Goal: Information Seeking & Learning: Learn about a topic

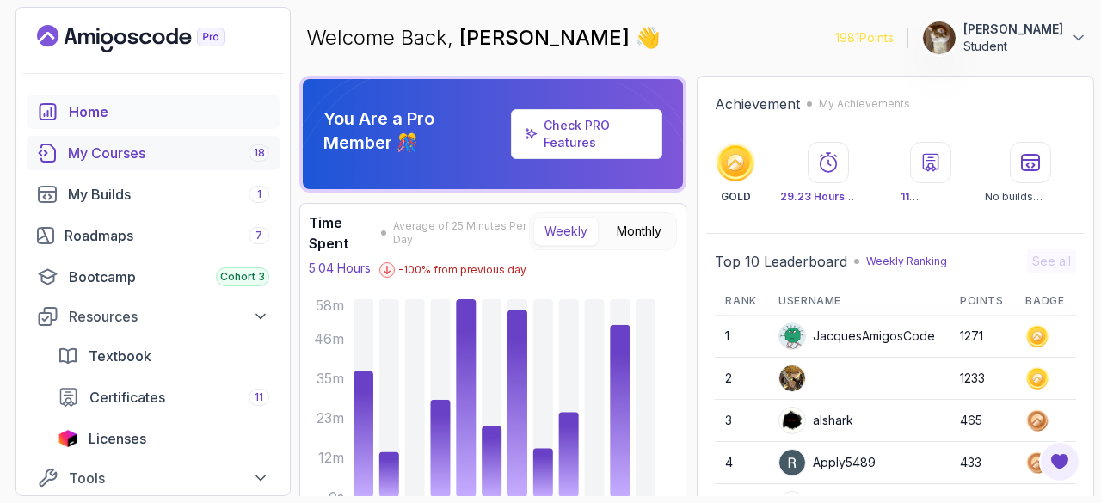
click at [186, 164] on link "My Courses 18" at bounding box center [153, 153] width 253 height 34
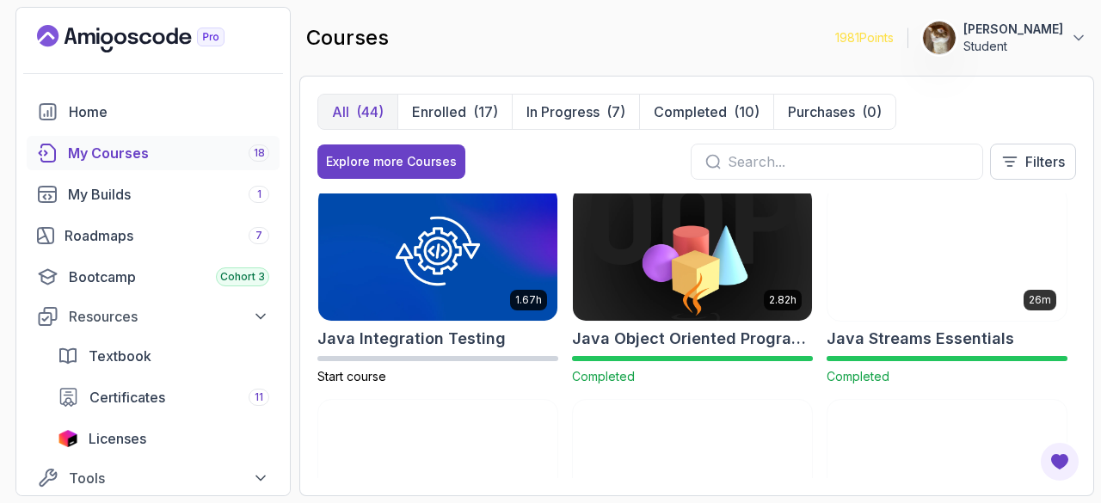
scroll to position [1290, 0]
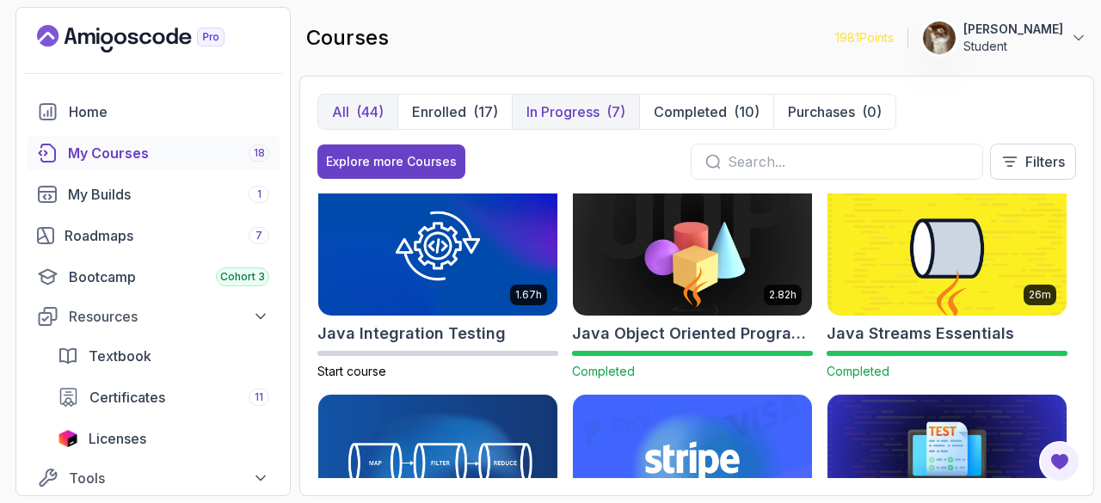
click at [575, 106] on p "In Progress" at bounding box center [562, 112] width 73 height 21
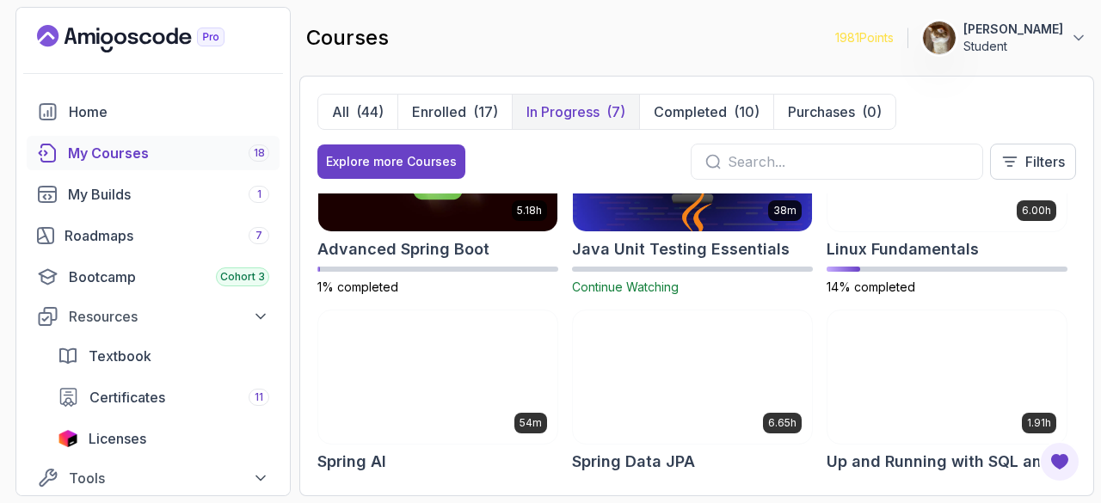
scroll to position [262, 0]
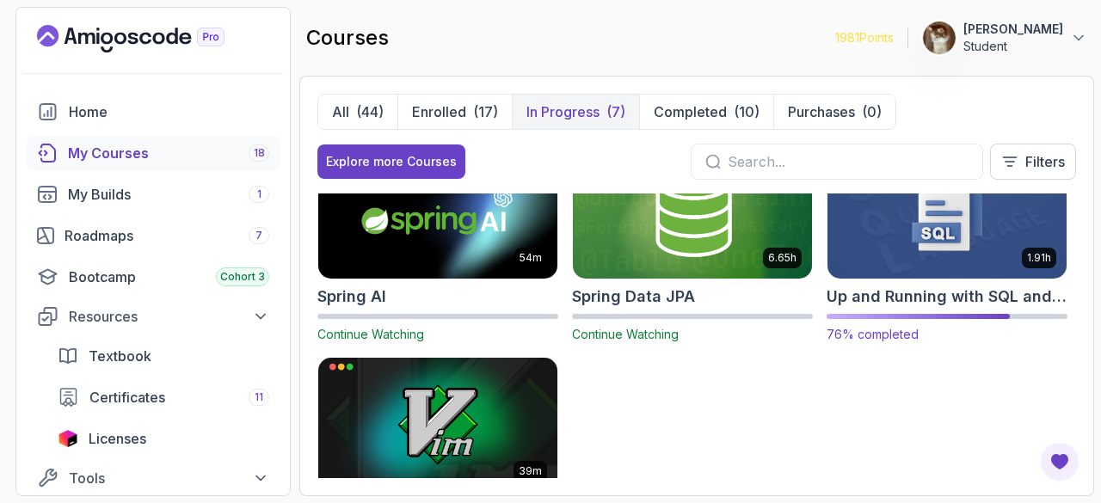
click at [917, 290] on h2 "Up and Running with SQL and Databases" at bounding box center [947, 297] width 241 height 24
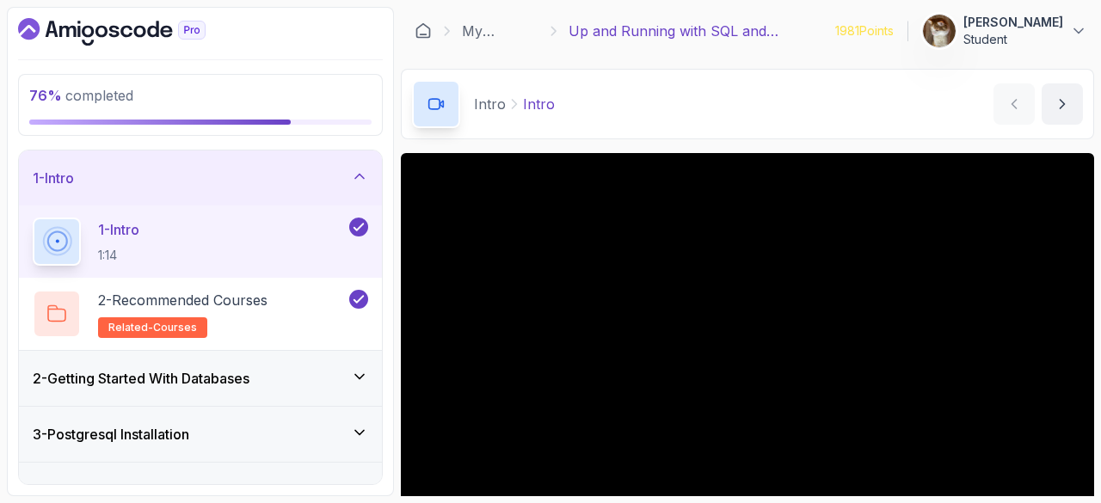
scroll to position [253, 0]
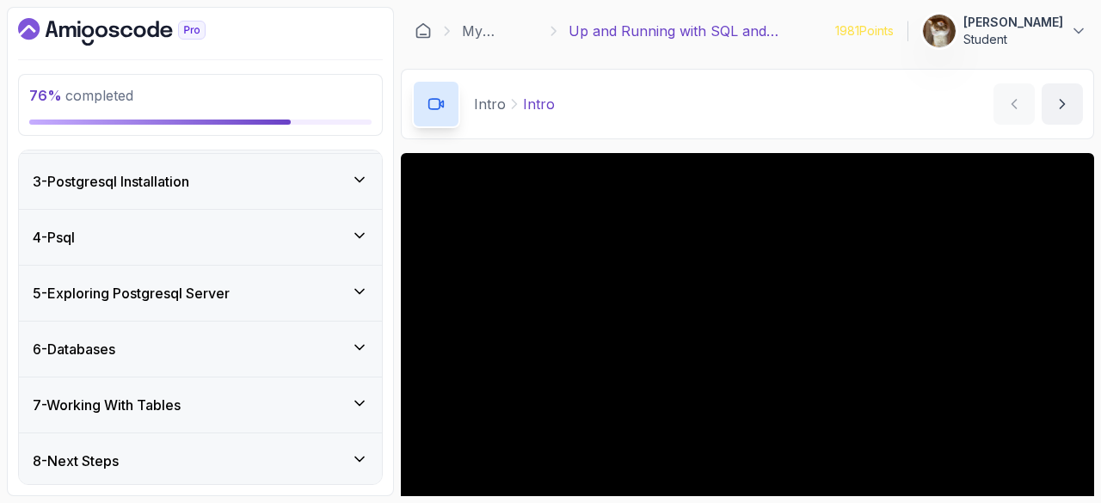
click at [214, 354] on div "6 - Databases" at bounding box center [200, 349] width 335 height 21
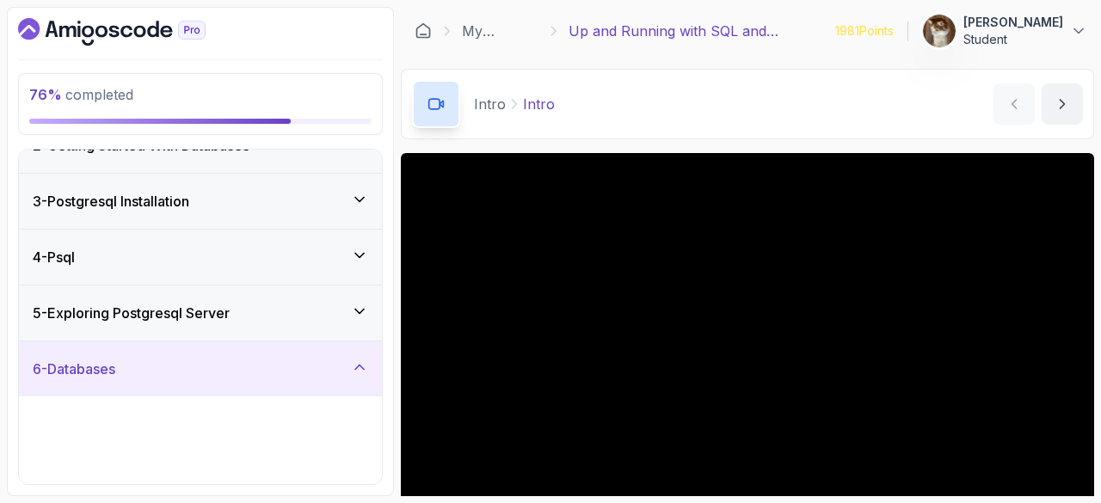
scroll to position [108, 0]
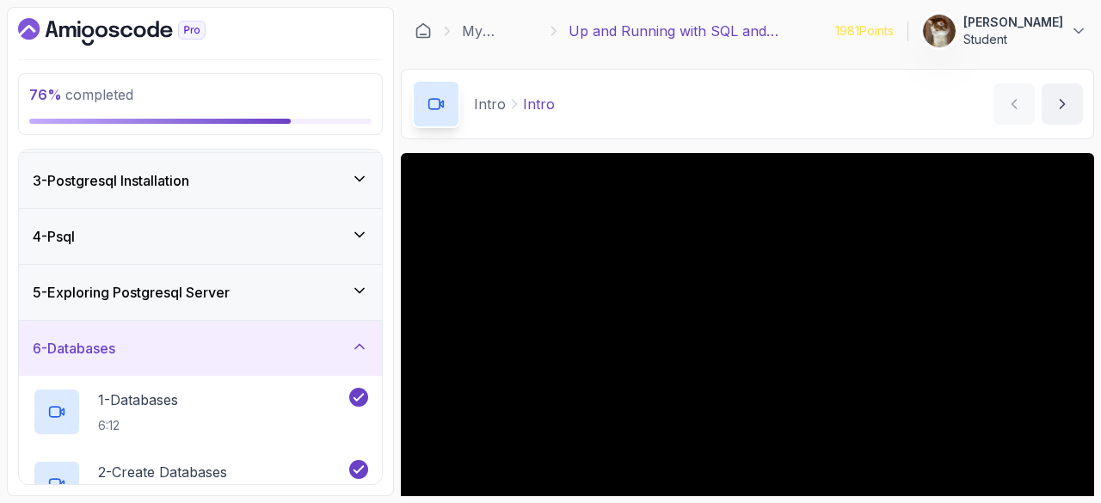
click at [248, 339] on div "6 - Databases" at bounding box center [200, 348] width 335 height 21
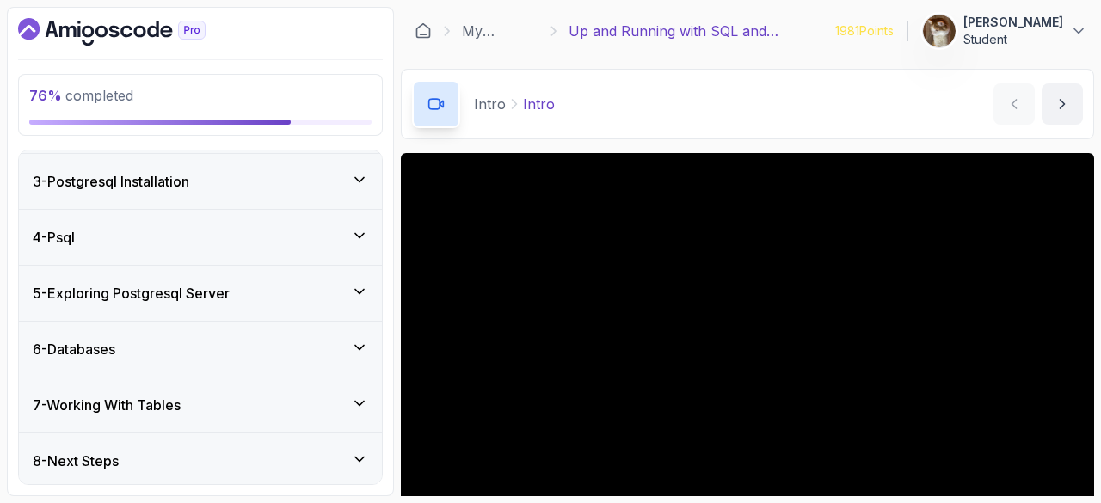
click at [243, 390] on div "7 - Working With Tables" at bounding box center [200, 405] width 363 height 55
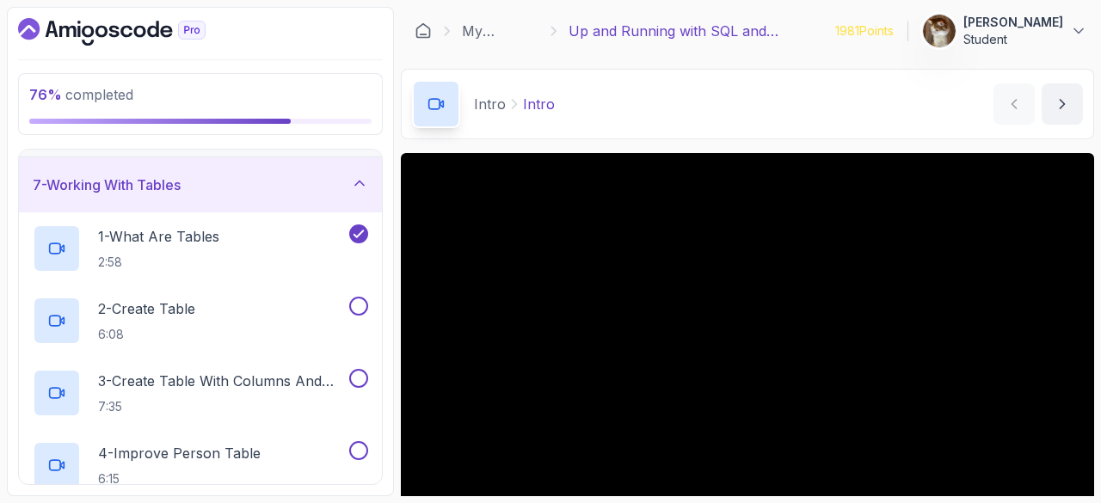
scroll to position [330, 0]
click at [151, 308] on p "2 - Create Table" at bounding box center [146, 306] width 97 height 21
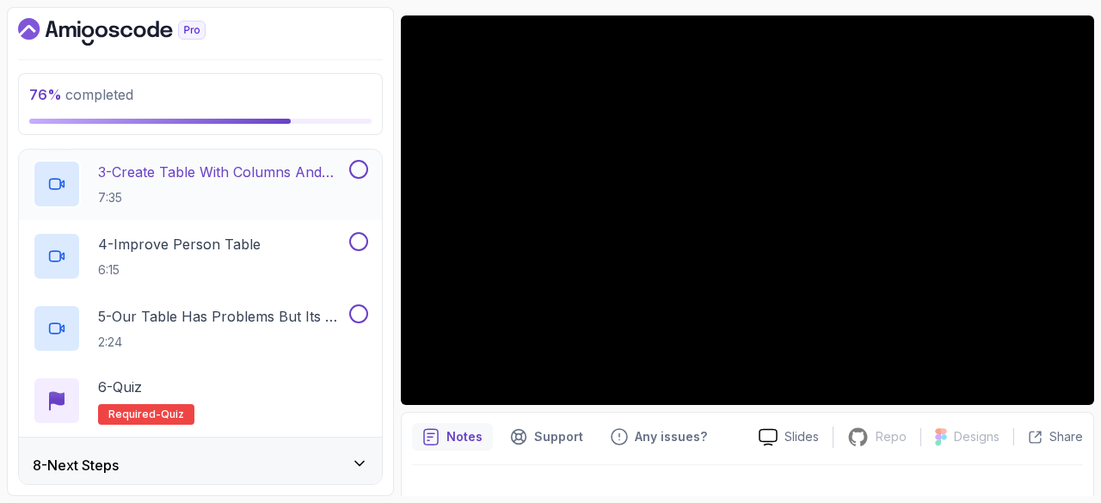
scroll to position [435, 0]
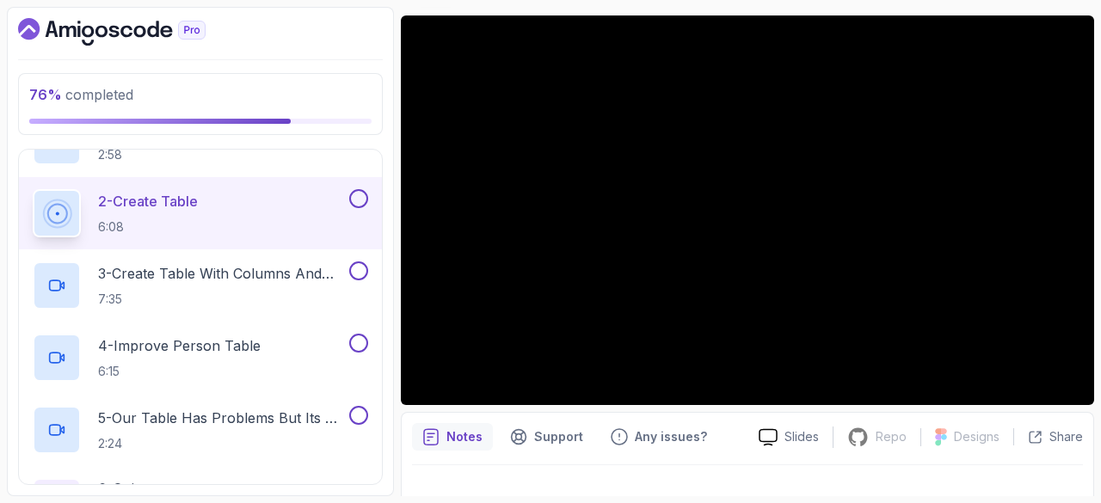
click at [356, 194] on button at bounding box center [358, 198] width 19 height 19
click at [215, 282] on h2 "3 - Create Table With Columns And Datatypes 7:35" at bounding box center [222, 285] width 248 height 45
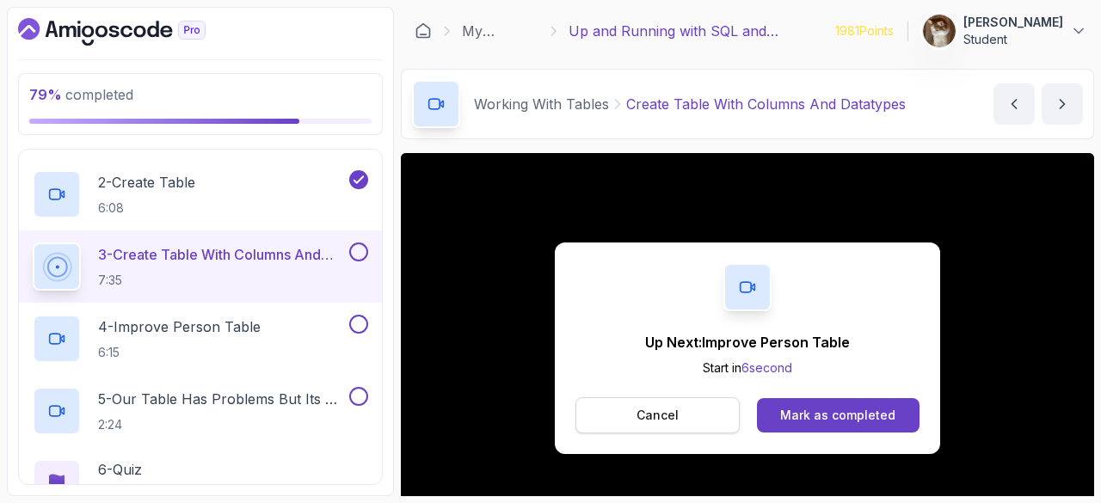
click at [685, 423] on button "Cancel" at bounding box center [657, 415] width 164 height 36
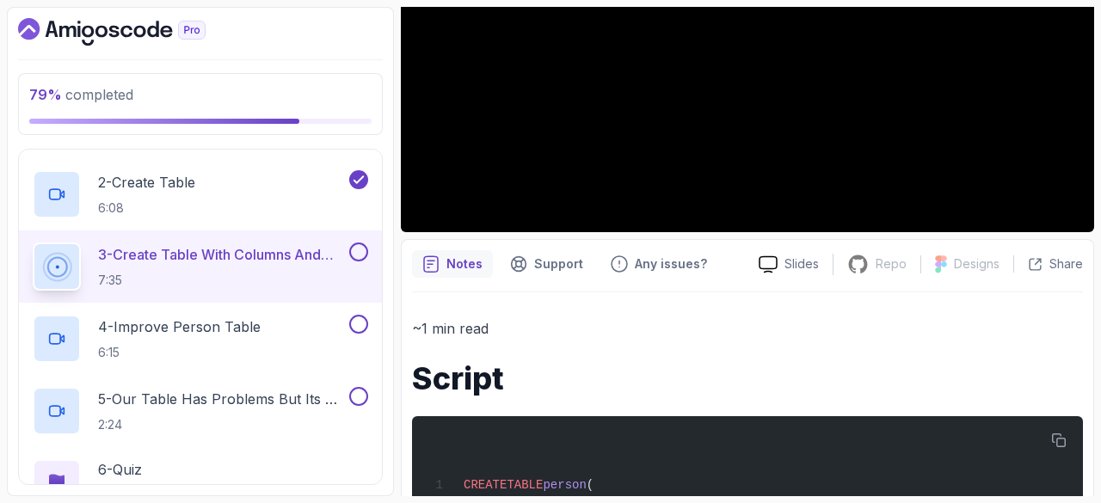
scroll to position [528, 0]
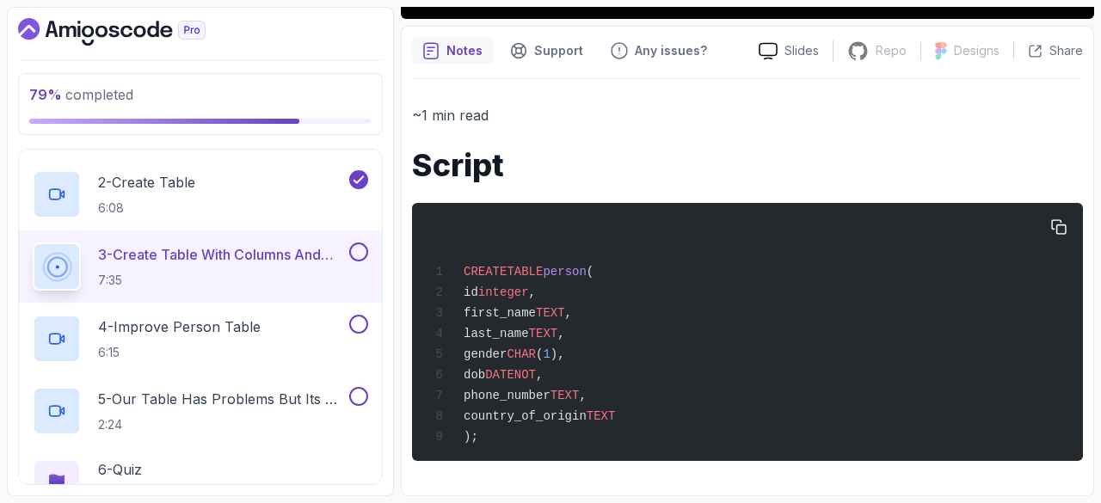
drag, startPoint x: 489, startPoint y: 286, endPoint x: 616, endPoint y: 436, distance: 196.6
click at [616, 436] on div "CREATE TABLE person ( id integer , first_name TEXT , last_name TEXT , gender CH…" at bounding box center [747, 331] width 643 height 237
copy code "id integer , first_name TEXT , last_name TEXT , gender CHAR ( 1 ), dob DATE NOT…"
click at [818, 288] on div "CREATE TABLE person ( id integer , first_name TEXT , last_name TEXT , gender CH…" at bounding box center [747, 331] width 643 height 237
click at [1052, 221] on icon "button" at bounding box center [1059, 227] width 14 height 14
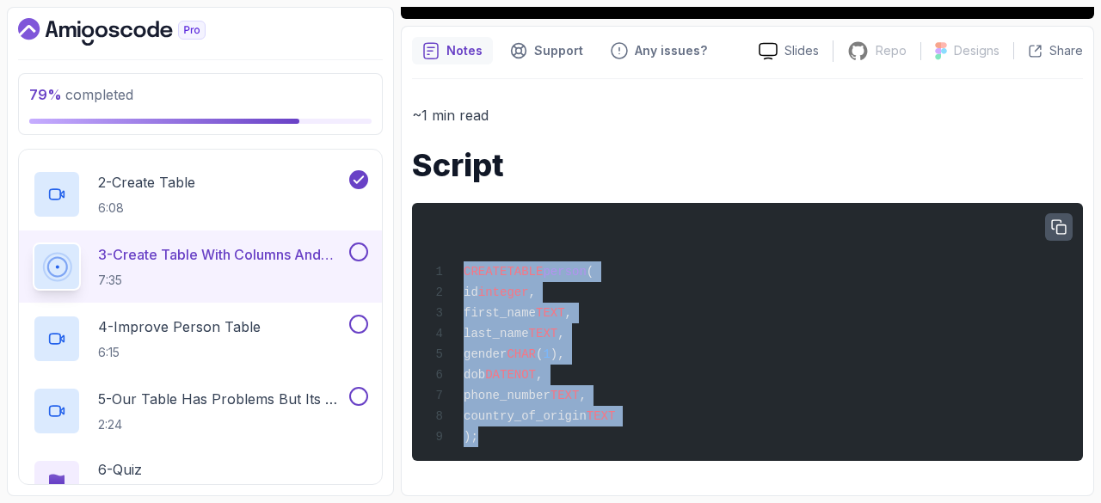
drag, startPoint x: 480, startPoint y: 446, endPoint x: 461, endPoint y: 247, distance: 200.5
click at [461, 247] on div "CREATE TABLE person ( id integer , first_name TEXT , last_name TEXT , gender CH…" at bounding box center [747, 331] width 643 height 237
copy code "CREATE TABLE person ( id integer , first_name TEXT , last_name TEXT , gender CH…"
click at [454, 273] on span "CREATE TABLE person (" at bounding box center [511, 272] width 164 height 14
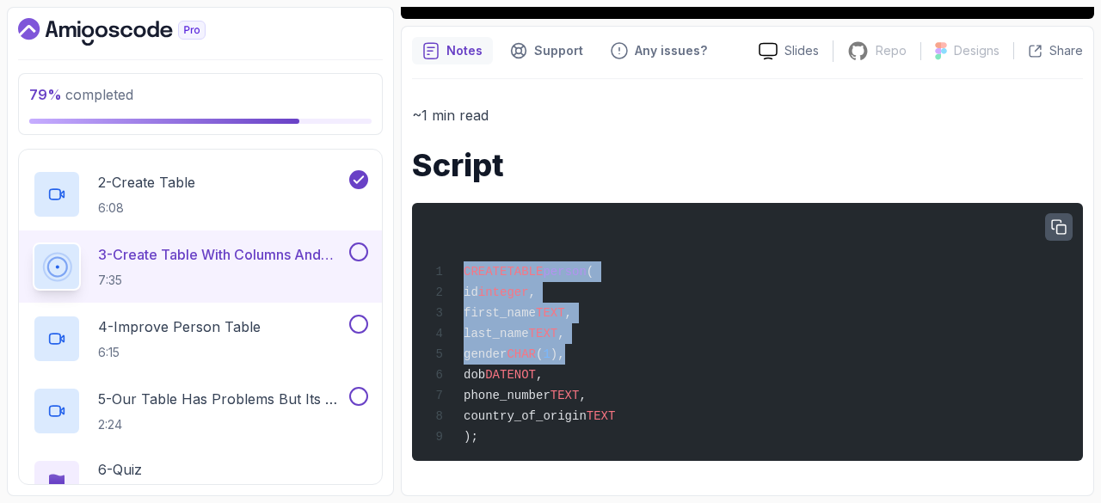
drag, startPoint x: 454, startPoint y: 264, endPoint x: 597, endPoint y: 355, distance: 169.4
click at [597, 355] on div "CREATE TABLE person ( id integer , first_name TEXT , last_name TEXT , gender CH…" at bounding box center [747, 331] width 643 height 237
copy code "CREATE TABLE person ( id integer , first_name TEXT , last_name TEXT , gender CH…"
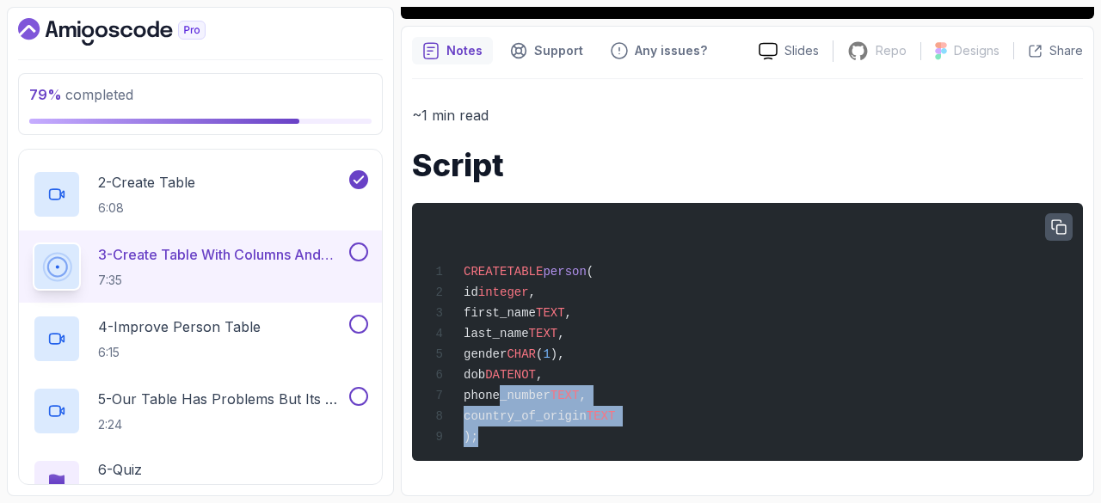
drag, startPoint x: 493, startPoint y: 394, endPoint x: 502, endPoint y: 447, distance: 54.2
click at [502, 447] on div "CREATE TABLE person ( id integer , first_name TEXT , last_name TEXT , gender CH…" at bounding box center [747, 331] width 643 height 237
drag, startPoint x: 489, startPoint y: 393, endPoint x: 513, endPoint y: 489, distance: 99.3
click at [513, 489] on div "Notes Support Any issues? Slides Repo Repository not available Designs Design n…" at bounding box center [747, 261] width 693 height 471
copy code "phone_number TEXT , country_of_origin TEXT );"
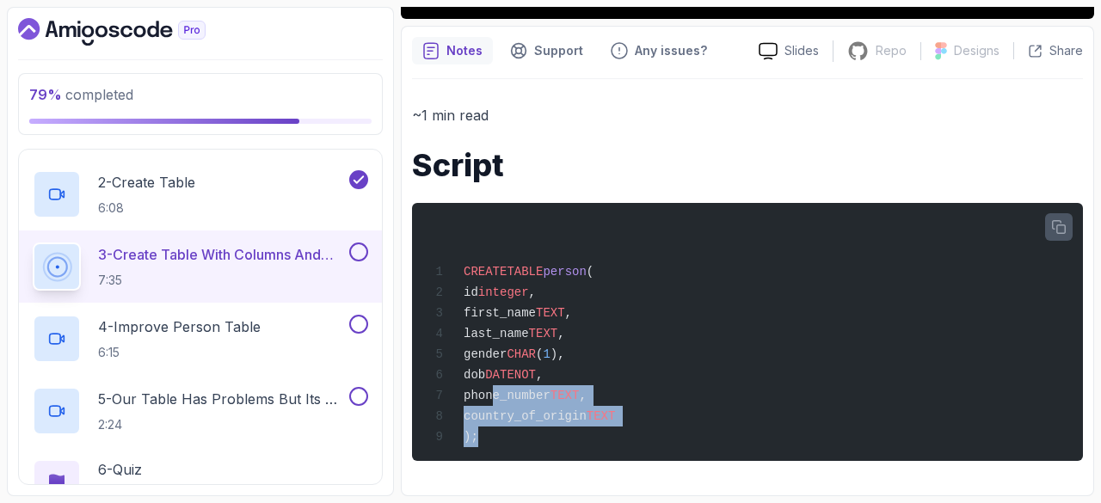
click at [366, 255] on button at bounding box center [358, 252] width 19 height 19
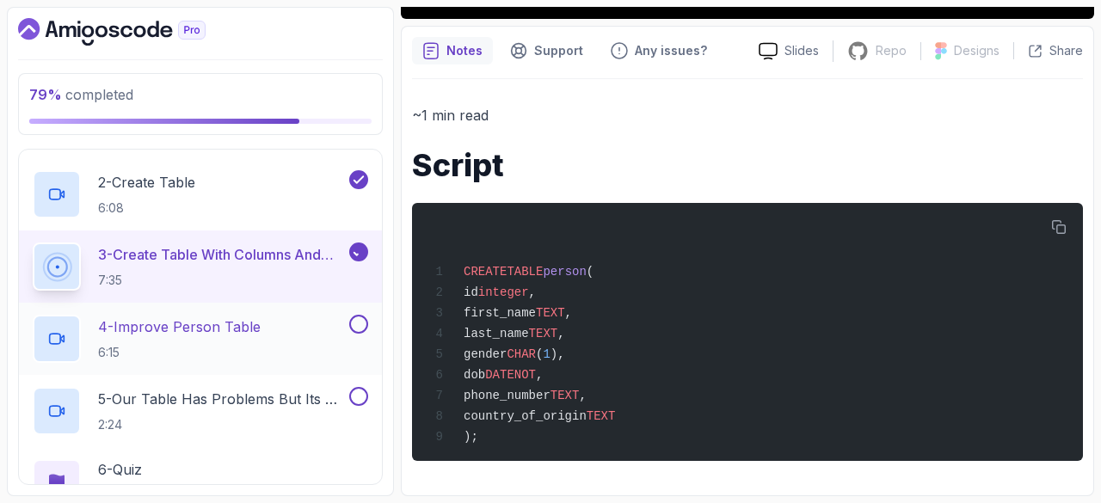
click at [248, 311] on div "4 - Improve Person Table 6:15" at bounding box center [200, 339] width 363 height 72
click at [222, 320] on p "4 - Improve Person Table" at bounding box center [179, 327] width 163 height 21
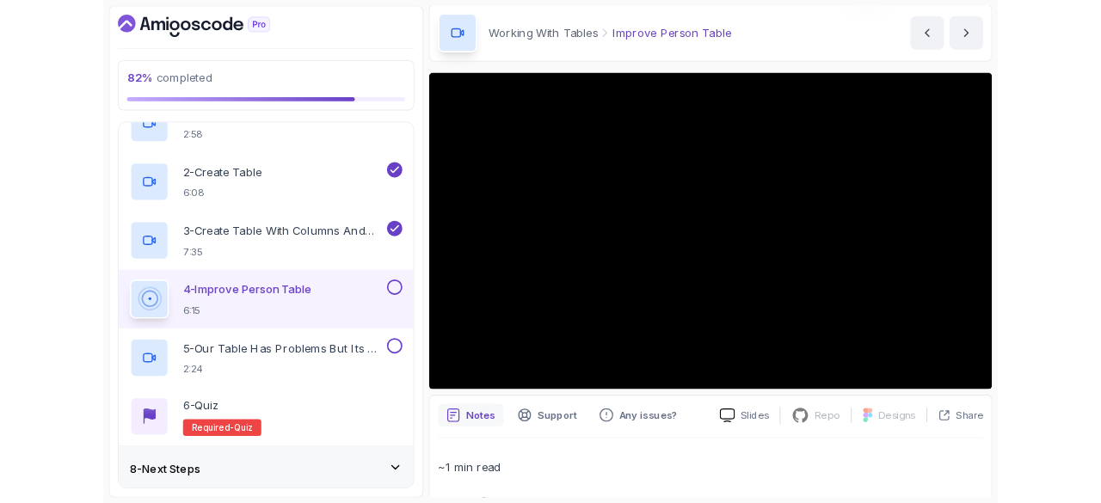
scroll to position [454, 0]
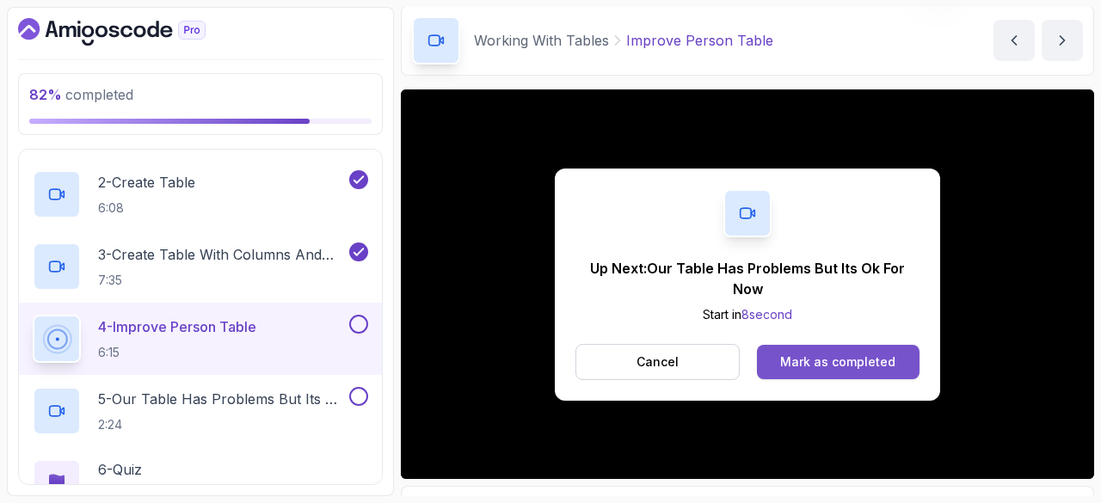
click at [853, 348] on button "Mark as completed" at bounding box center [838, 362] width 163 height 34
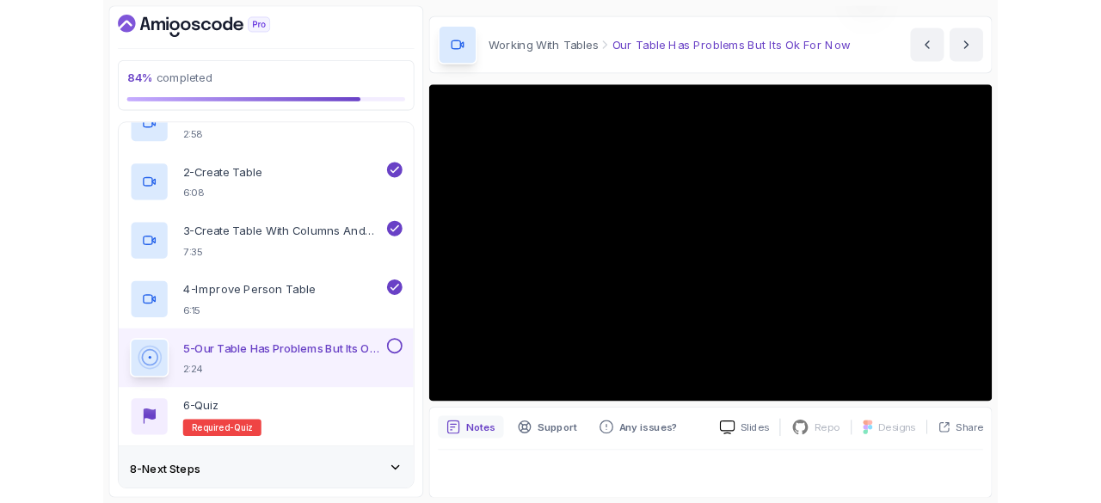
scroll to position [77, 0]
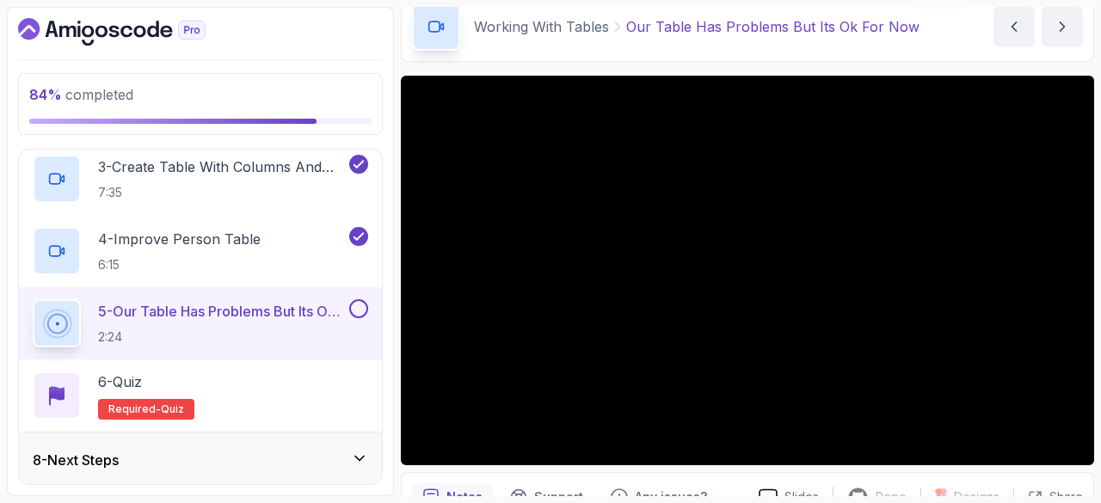
click at [361, 299] on button at bounding box center [358, 308] width 19 height 19
click at [151, 378] on div "6 - Quiz" at bounding box center [146, 382] width 96 height 21
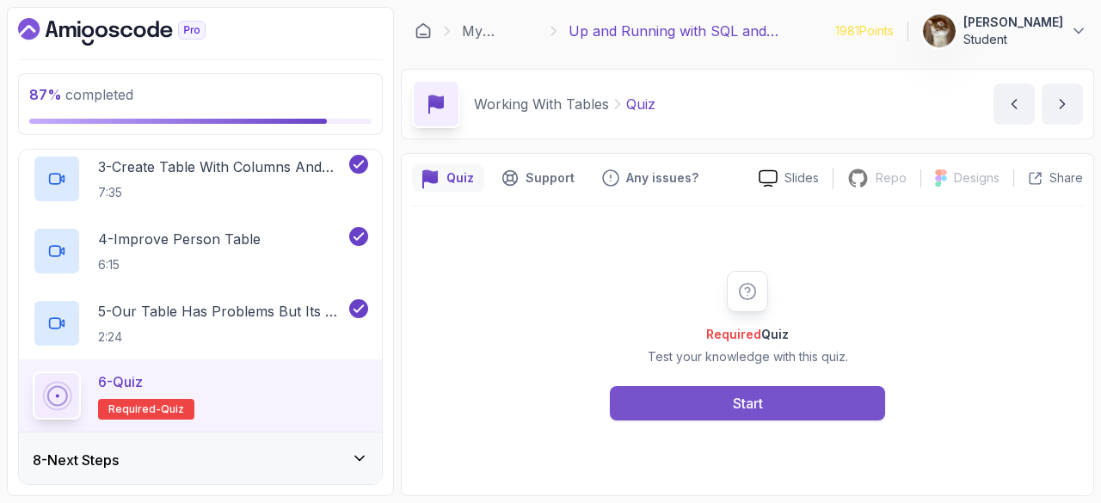
click at [764, 402] on button "Start" at bounding box center [747, 403] width 275 height 34
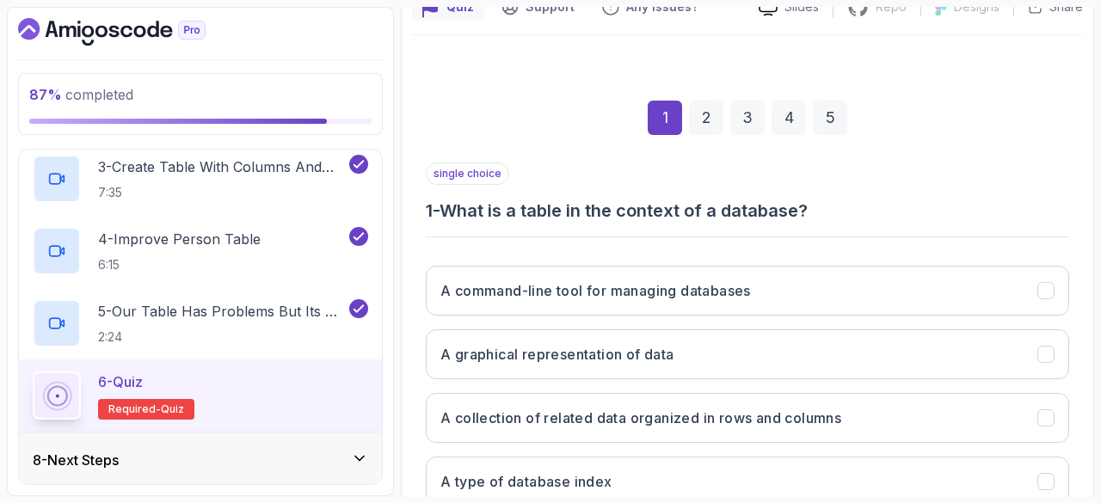
scroll to position [181, 0]
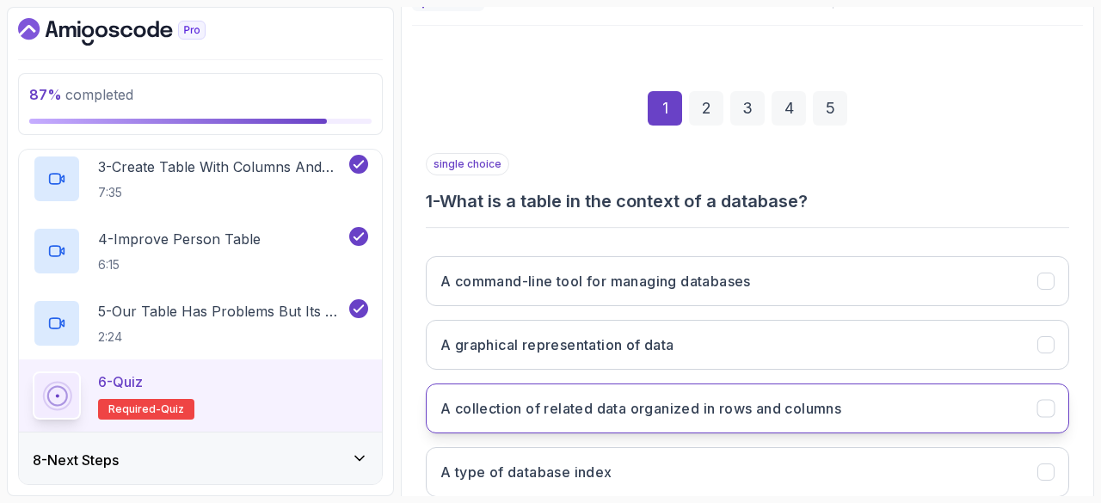
click at [484, 415] on button "A collection of related data organized in rows and columns" at bounding box center [747, 409] width 643 height 50
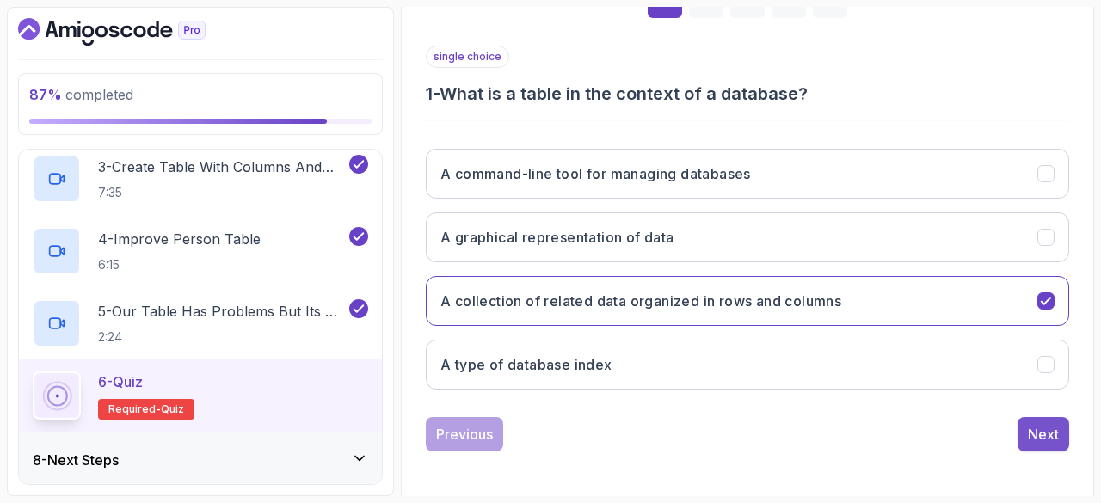
click at [1058, 440] on div "Next" at bounding box center [1043, 434] width 31 height 21
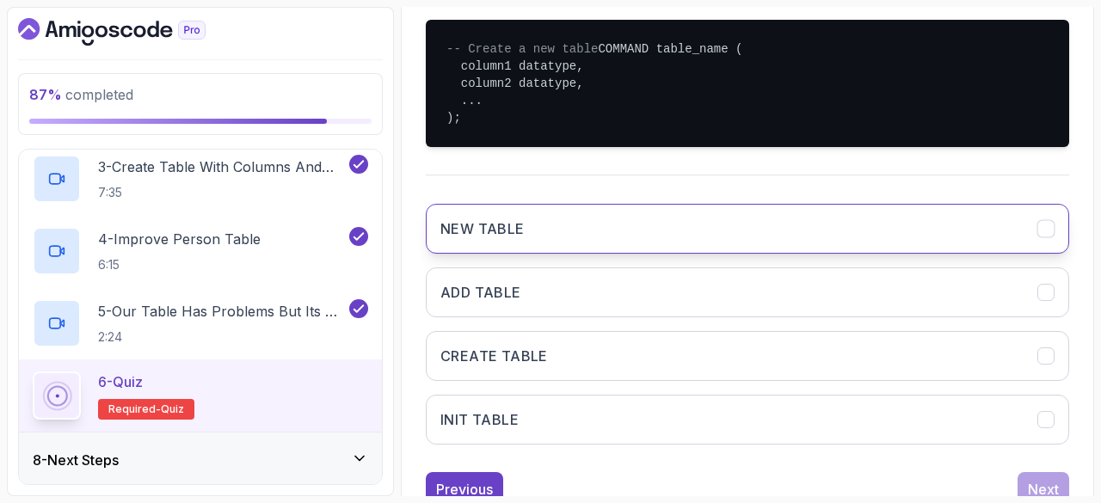
scroll to position [404, 0]
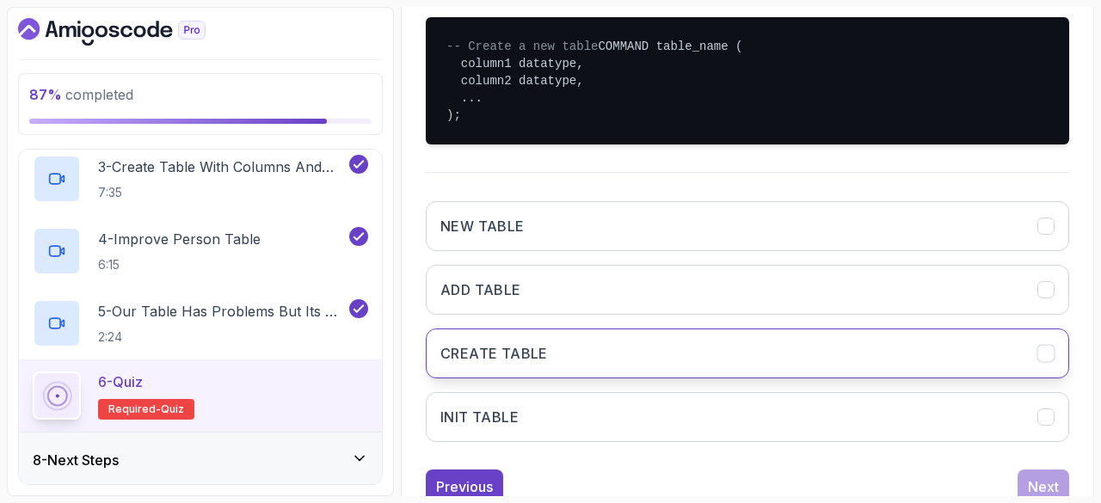
click at [545, 368] on button "CREATE TABLE" at bounding box center [747, 354] width 643 height 50
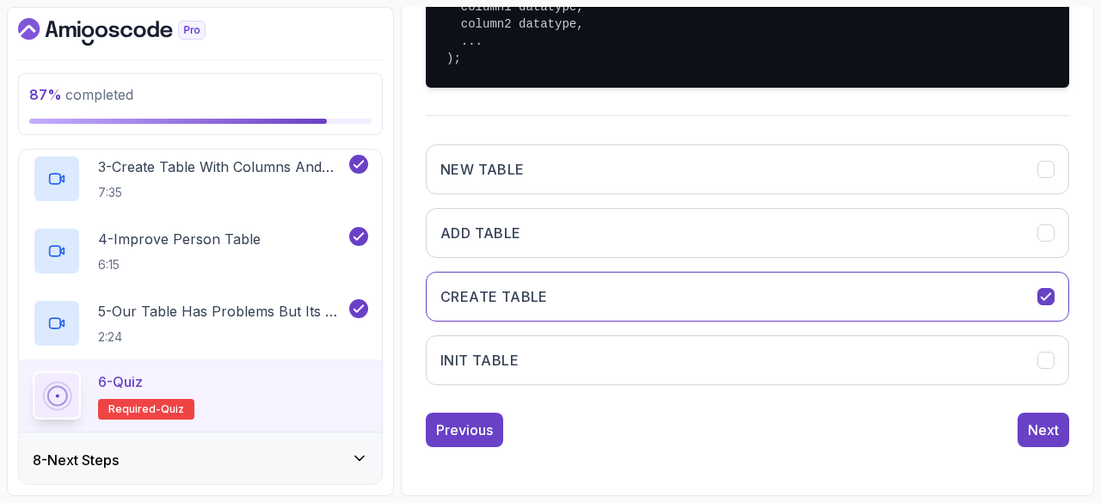
click at [806, 441] on div "Previous Next" at bounding box center [747, 430] width 643 height 34
click at [1035, 430] on div "Next" at bounding box center [1043, 430] width 31 height 21
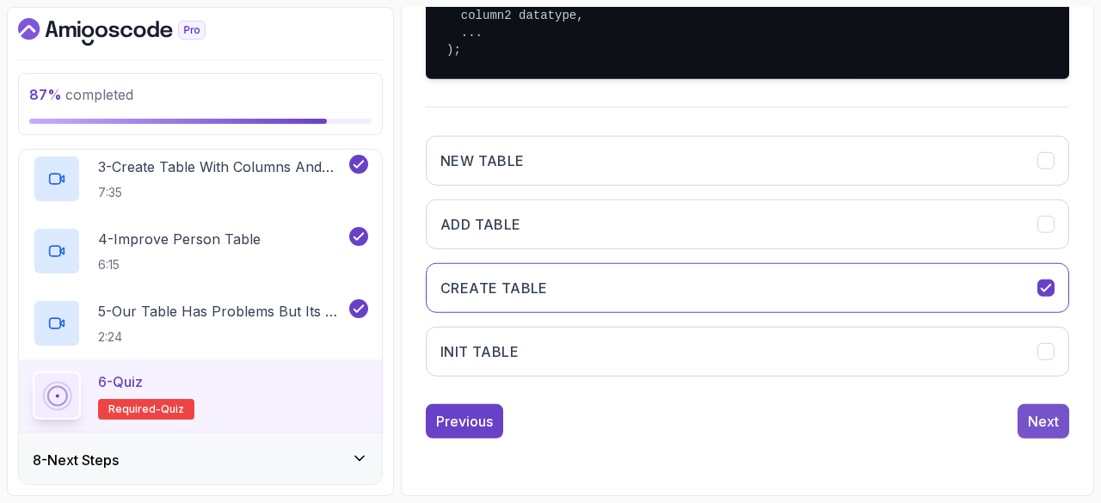
scroll to position [312, 0]
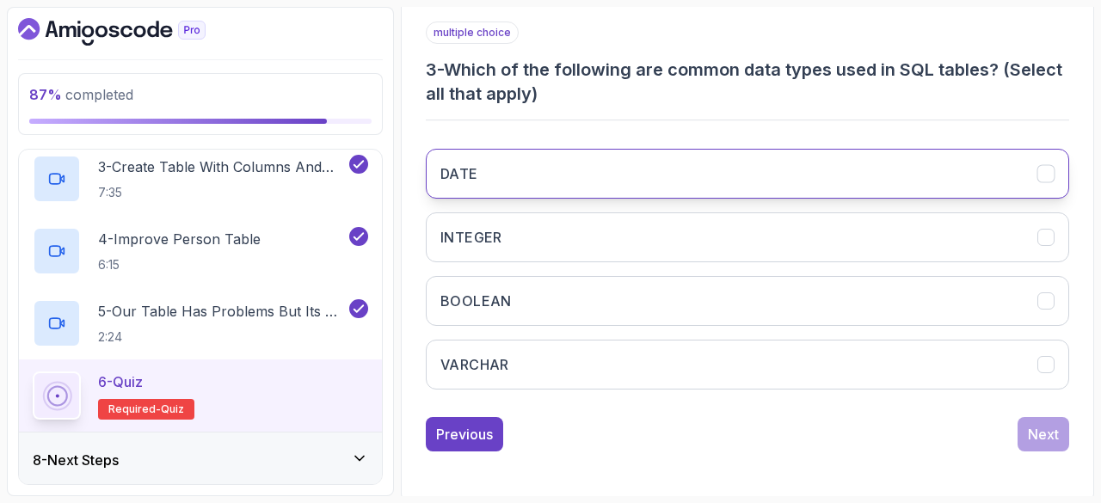
click at [628, 151] on button "DATE" at bounding box center [747, 174] width 643 height 50
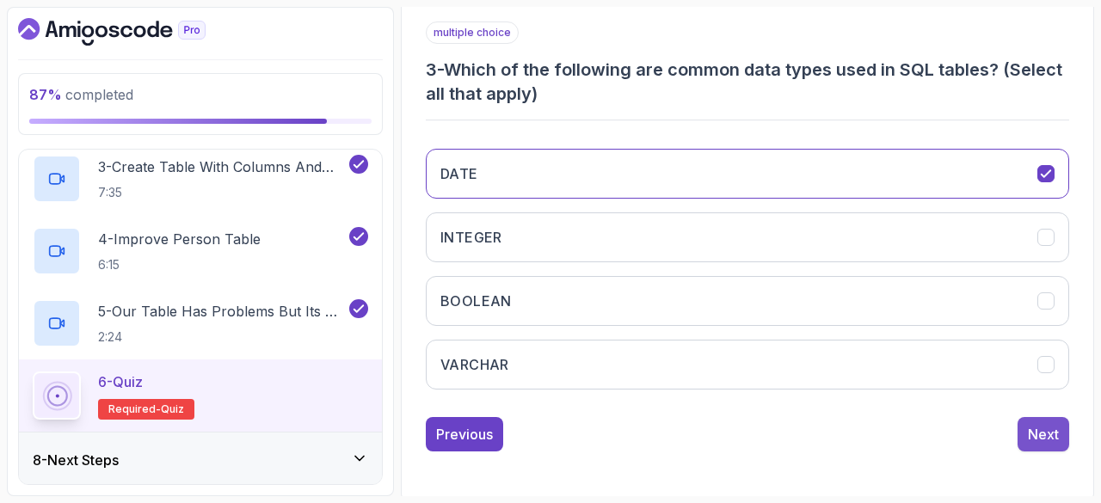
click at [1051, 441] on button "Next" at bounding box center [1044, 434] width 52 height 34
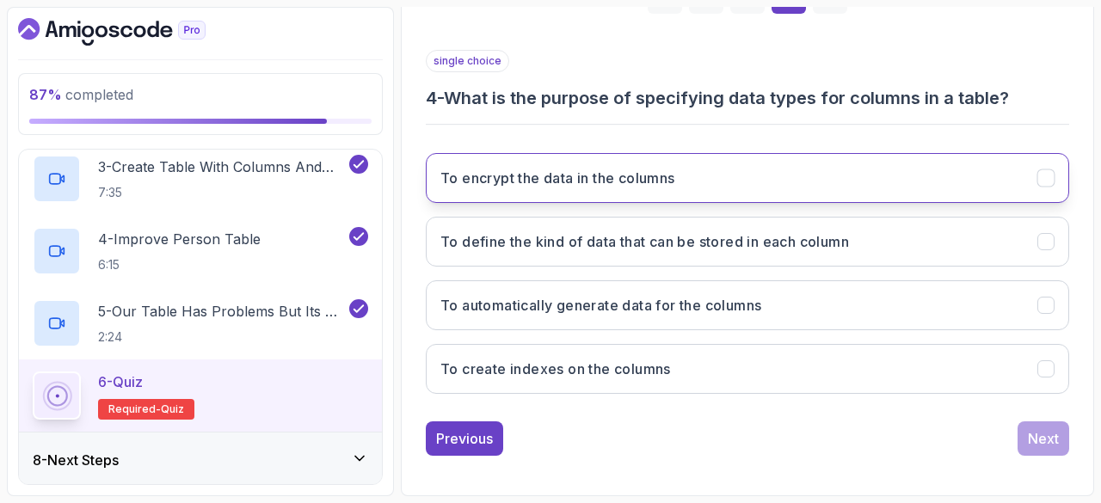
scroll to position [288, 0]
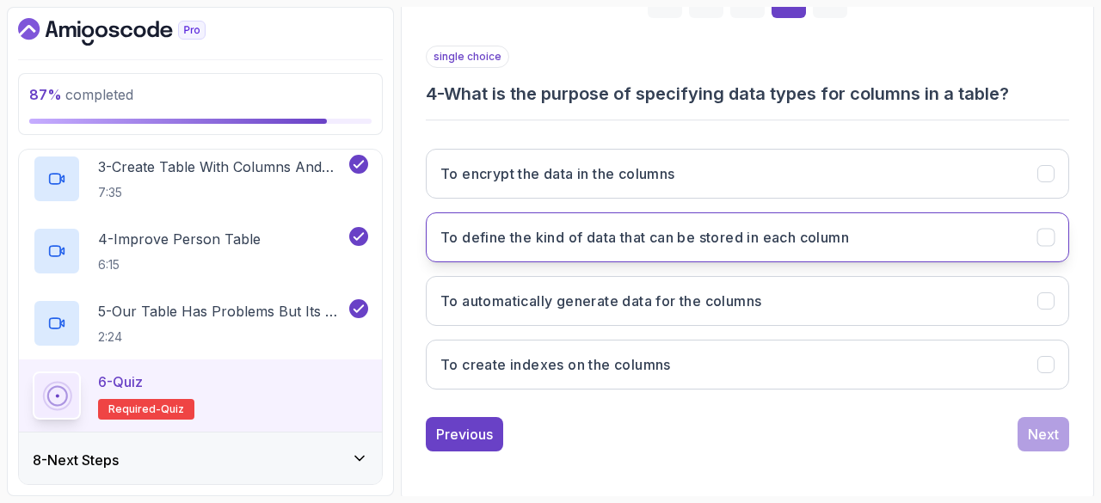
click at [618, 237] on h3 "To define the kind of data that can be stored in each column" at bounding box center [644, 237] width 409 height 21
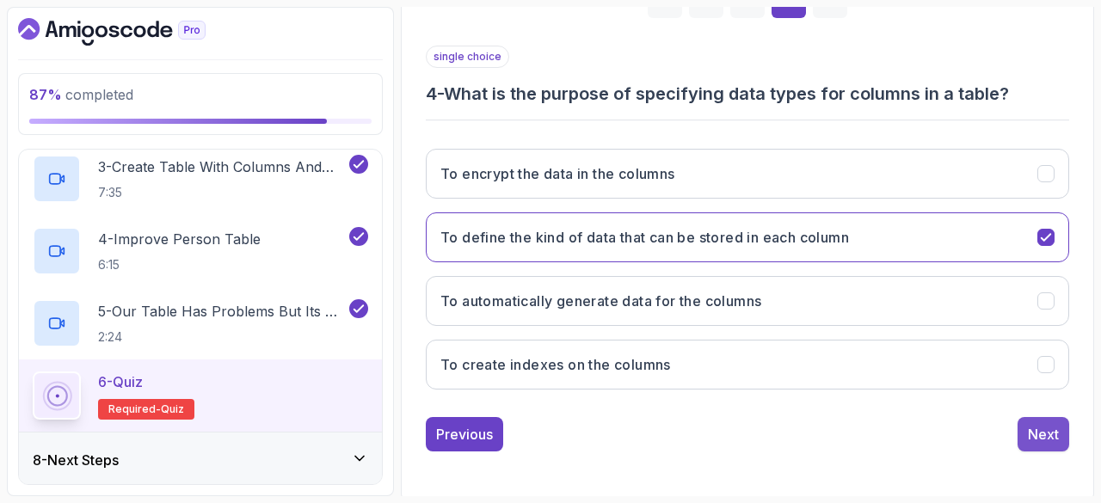
click at [1047, 428] on div "Next" at bounding box center [1043, 434] width 31 height 21
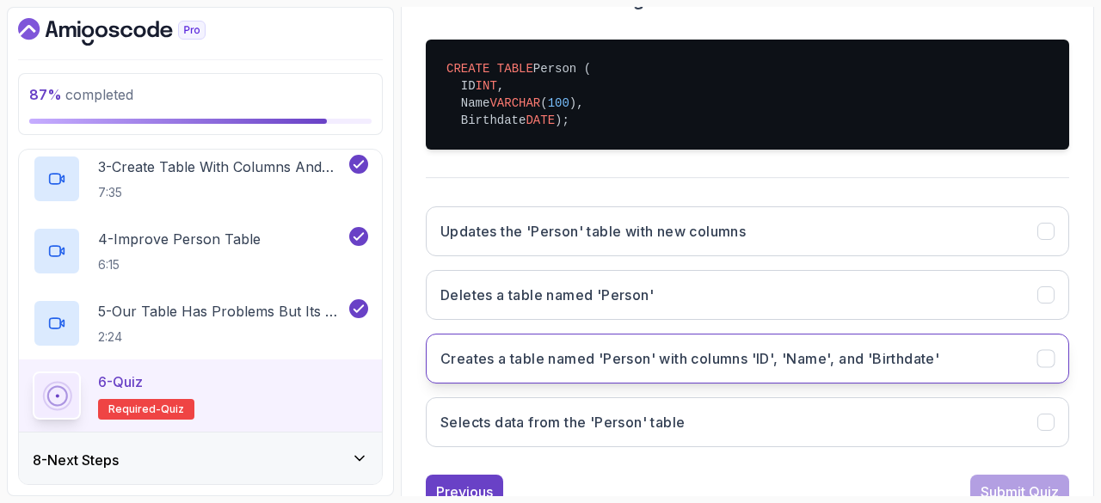
click at [748, 358] on button "Creates a table named 'Person' with columns 'ID', 'Name', and 'Birthdate'" at bounding box center [747, 359] width 643 height 50
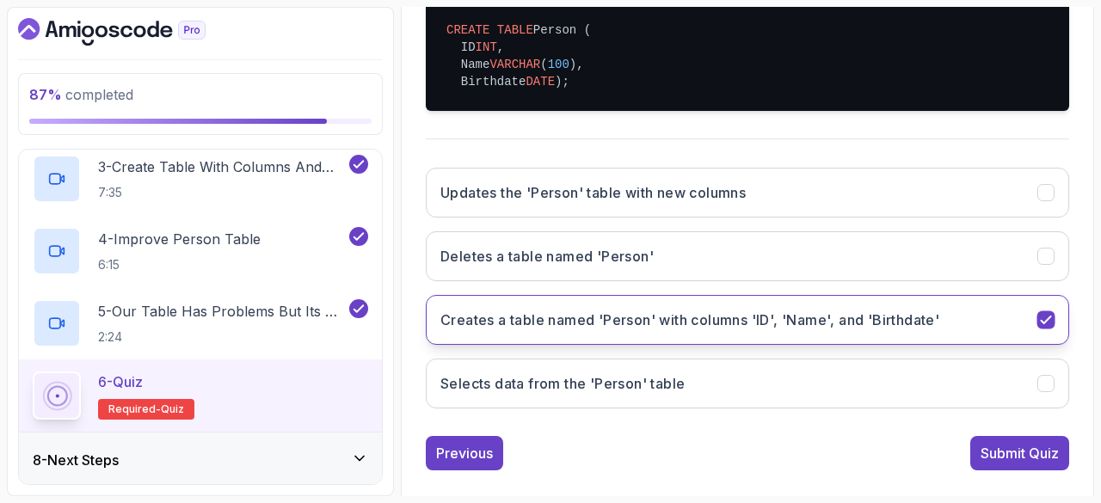
scroll to position [457, 0]
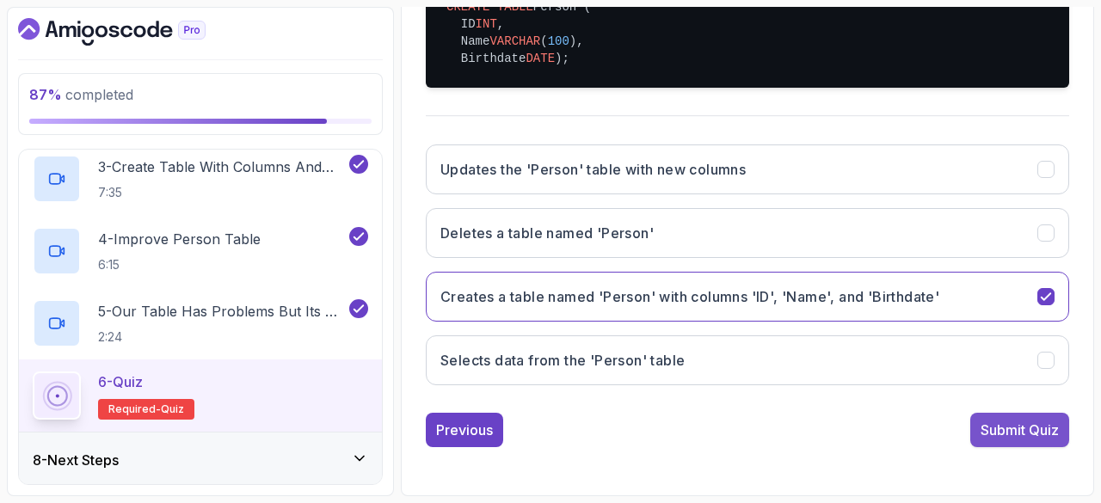
click at [1020, 442] on button "Submit Quiz" at bounding box center [1019, 430] width 99 height 34
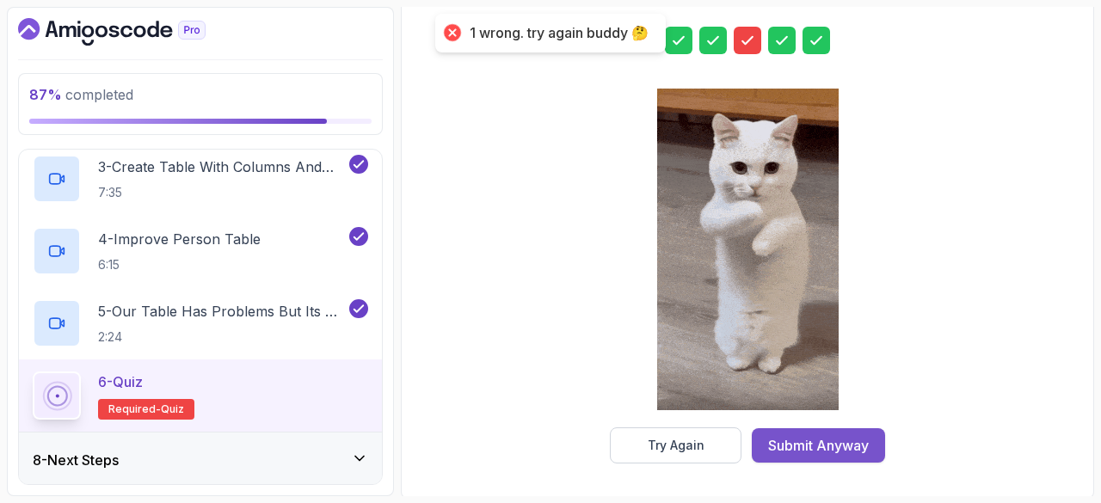
click at [818, 442] on div "Submit Anyway" at bounding box center [818, 445] width 101 height 21
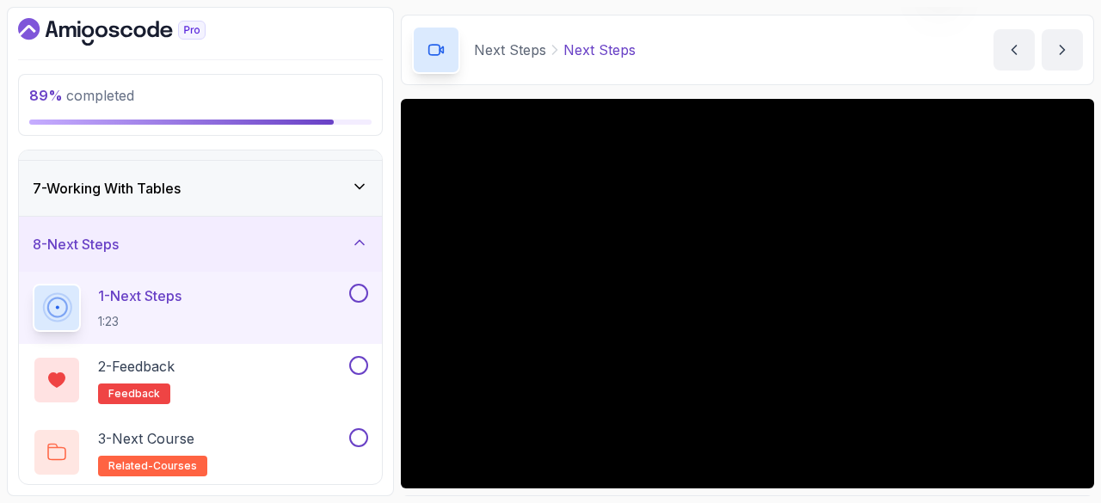
scroll to position [57, 0]
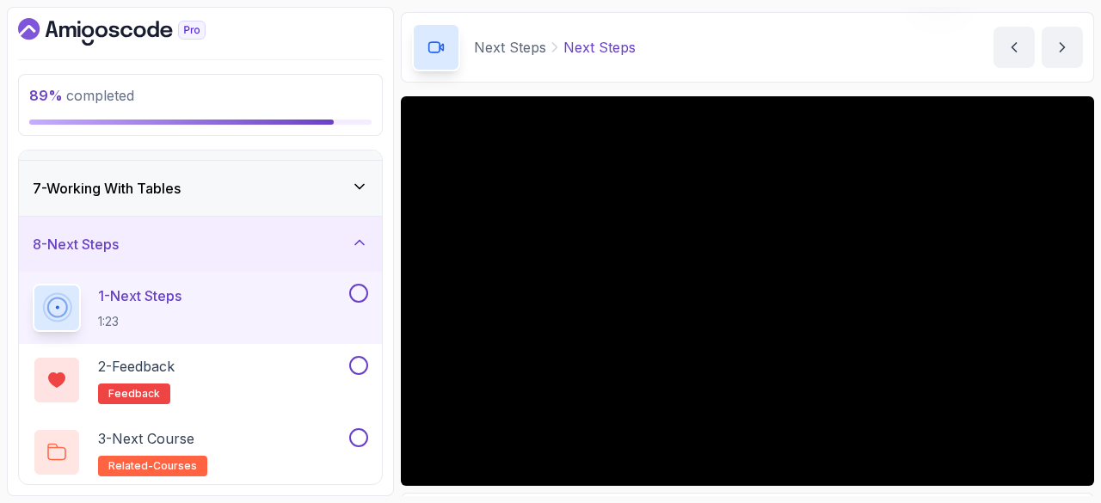
click at [590, 487] on div "Slides Repo Repository not available Designs Design not available Share Notes S…" at bounding box center [747, 350] width 693 height 509
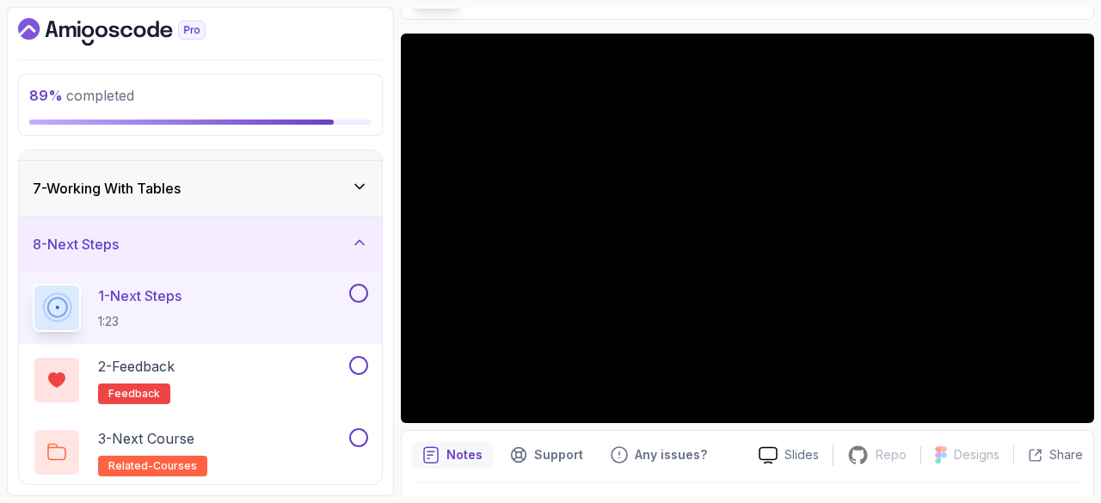
scroll to position [120, 0]
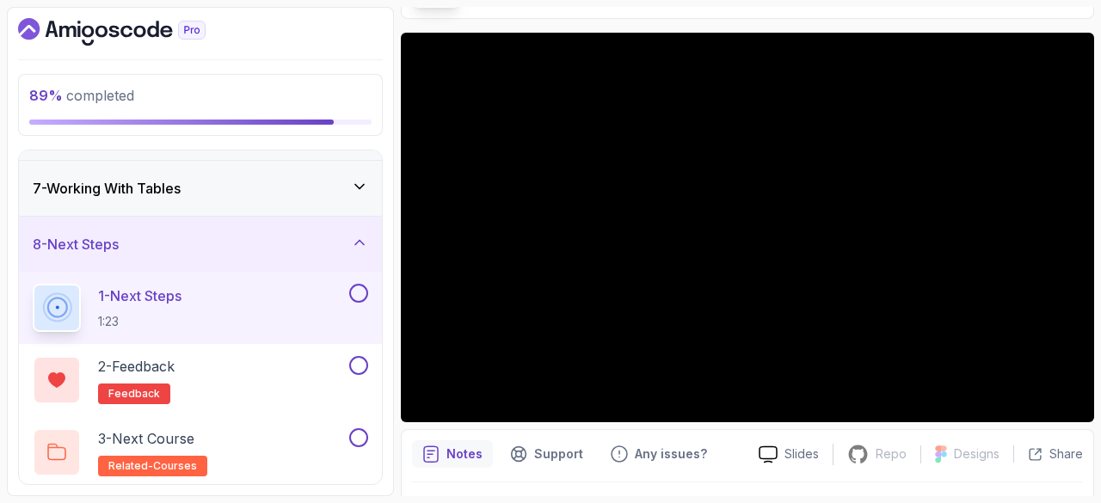
click at [356, 292] on button at bounding box center [358, 293] width 19 height 19
click at [353, 367] on button at bounding box center [358, 365] width 19 height 19
click at [217, 432] on div "3 - Next Course related-courses" at bounding box center [189, 452] width 313 height 48
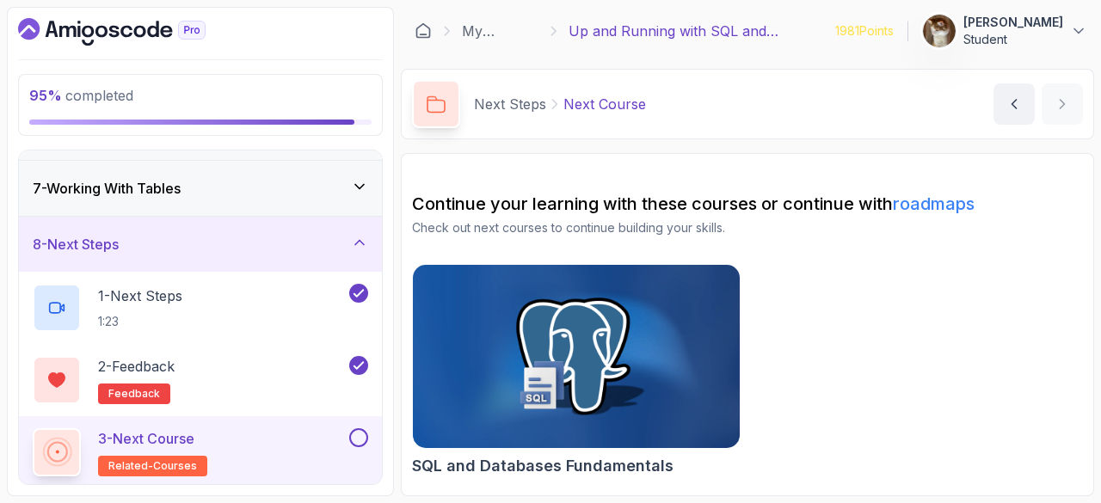
click at [363, 428] on button at bounding box center [358, 437] width 19 height 19
click at [251, 247] on div "8 - Next Steps" at bounding box center [200, 244] width 335 height 21
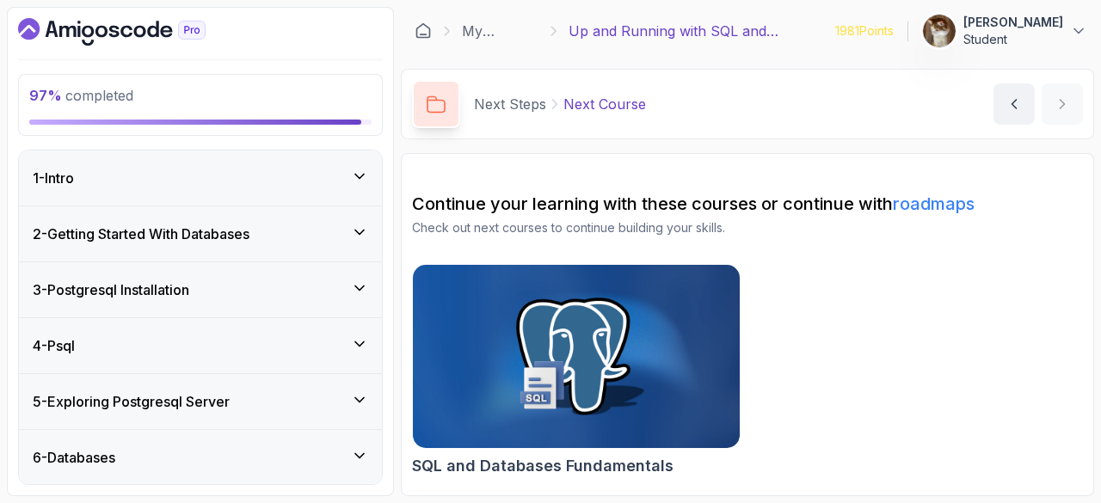
click at [203, 169] on div "1 - Intro" at bounding box center [200, 178] width 335 height 21
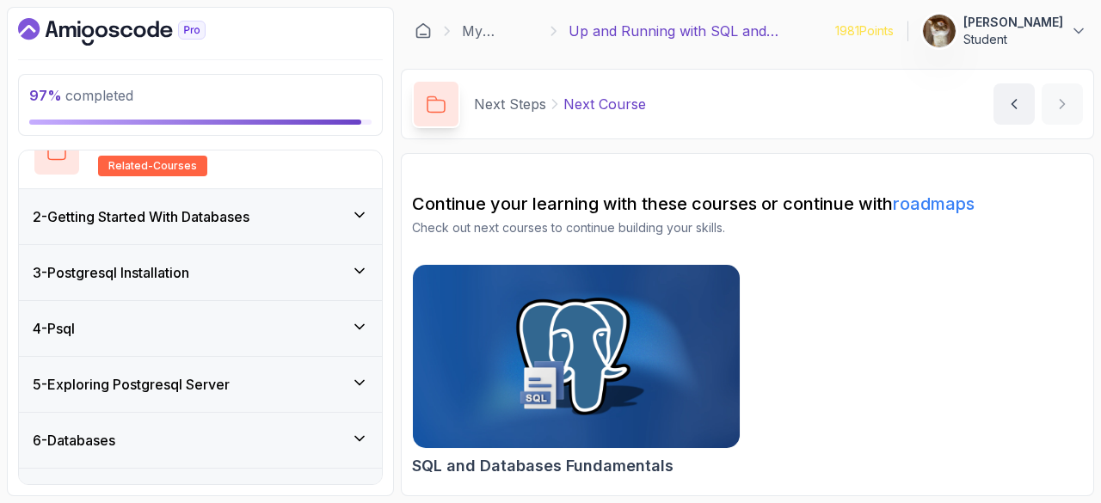
click at [172, 222] on h3 "2 - Getting Started With Databases" at bounding box center [141, 216] width 217 height 21
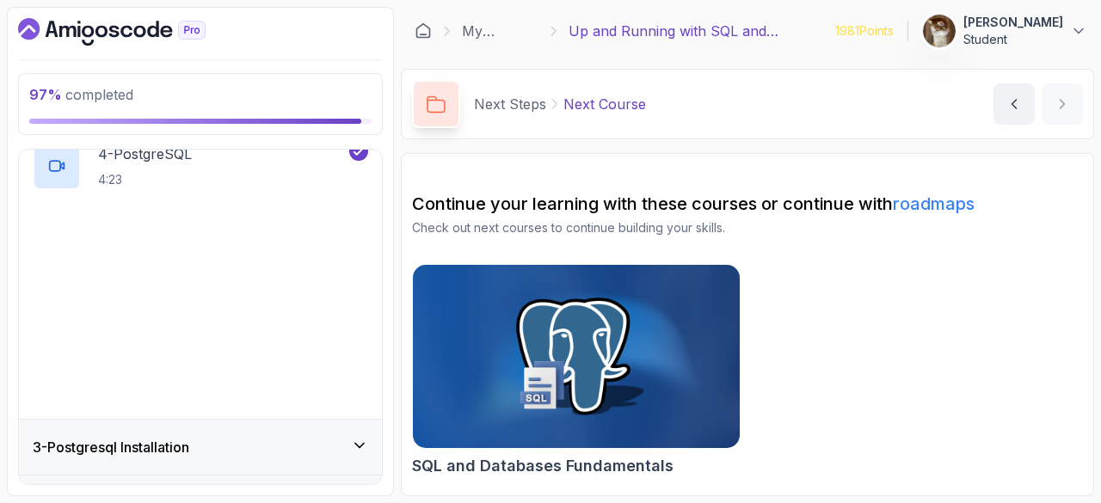
scroll to position [349, 0]
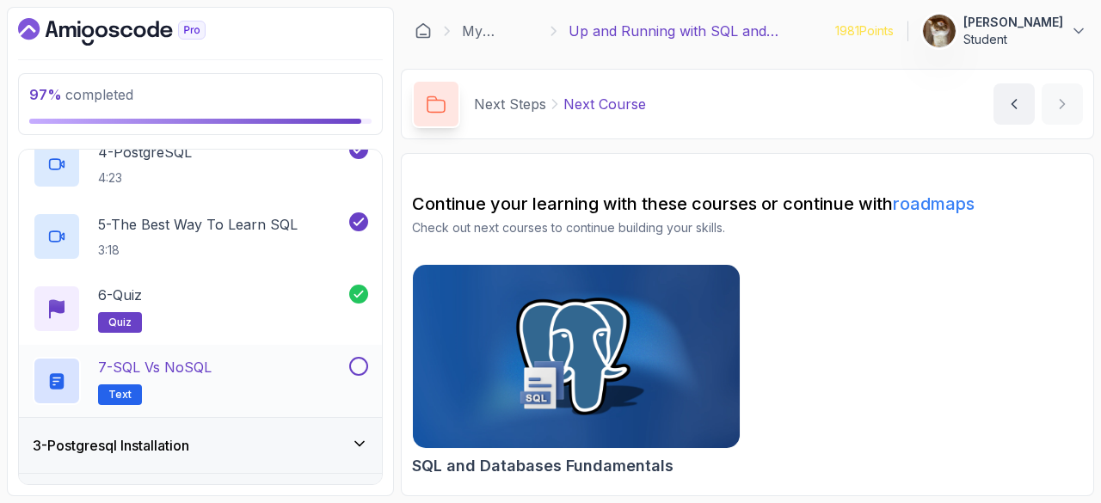
click at [359, 371] on button at bounding box center [358, 366] width 19 height 19
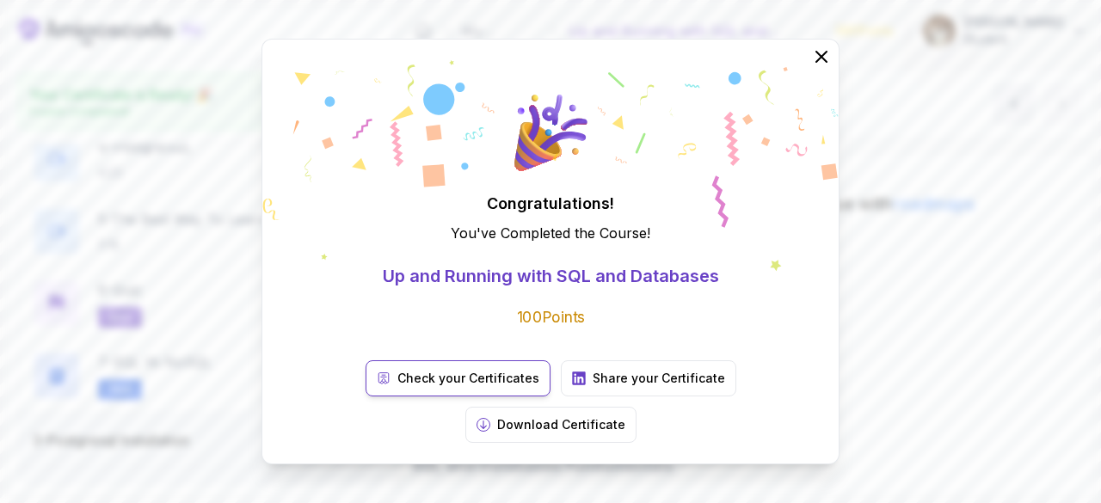
click at [397, 387] on p "Check your Certificates" at bounding box center [468, 378] width 142 height 17
click at [815, 68] on icon at bounding box center [821, 57] width 22 height 22
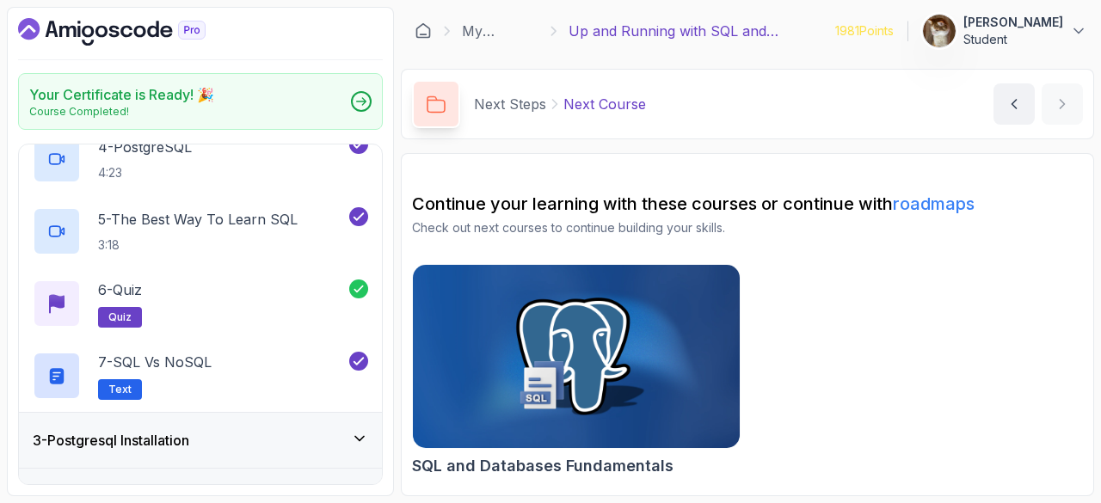
click at [1003, 45] on p "Student" at bounding box center [1013, 39] width 100 height 17
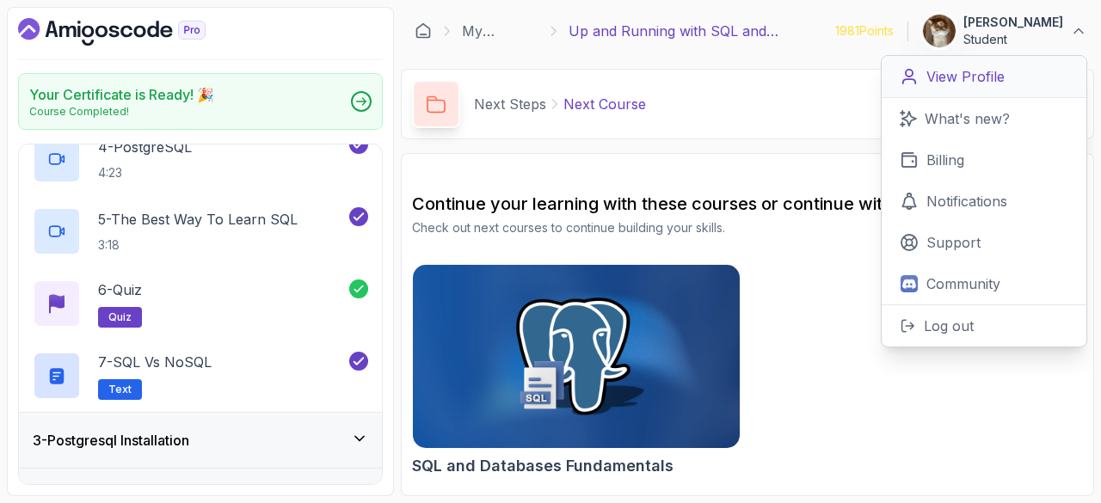
click at [959, 89] on link "View Profile" at bounding box center [984, 77] width 205 height 42
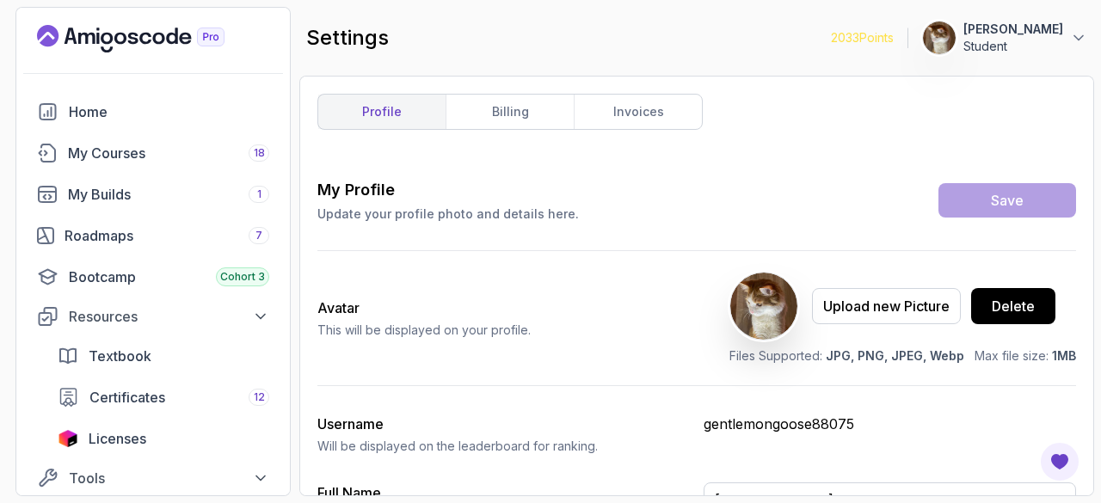
click at [403, 200] on h3 "My Profile" at bounding box center [448, 190] width 262 height 24
click at [428, 218] on p "Update your profile photo and details here." at bounding box center [448, 214] width 262 height 17
click at [330, 182] on h3 "My Profile" at bounding box center [448, 190] width 262 height 24
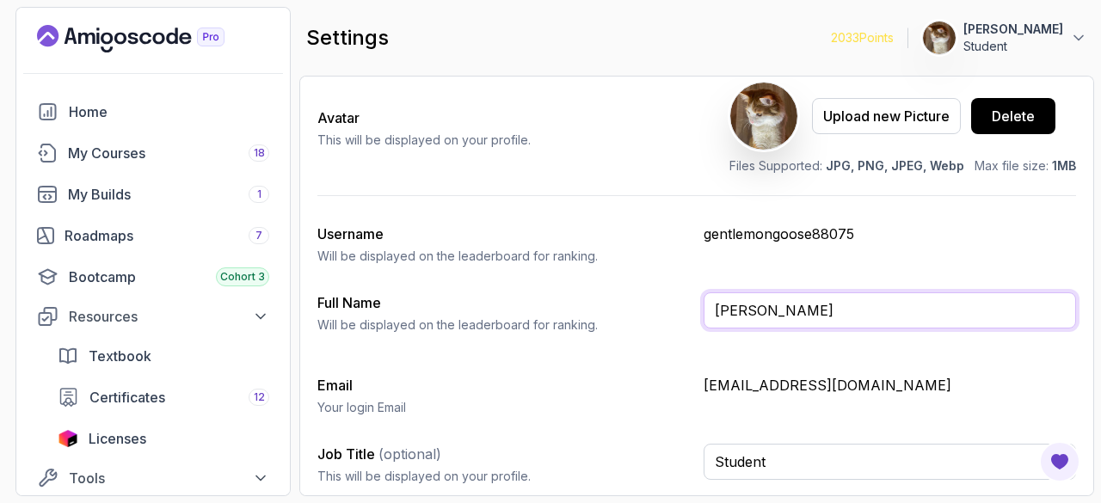
click at [761, 321] on input "[PERSON_NAME]" at bounding box center [890, 310] width 372 height 36
click at [768, 319] on input "[PERSON_NAME]" at bounding box center [890, 310] width 372 height 36
type input "Omar Aql"
click at [938, 0] on button "Save" at bounding box center [1007, 10] width 138 height 34
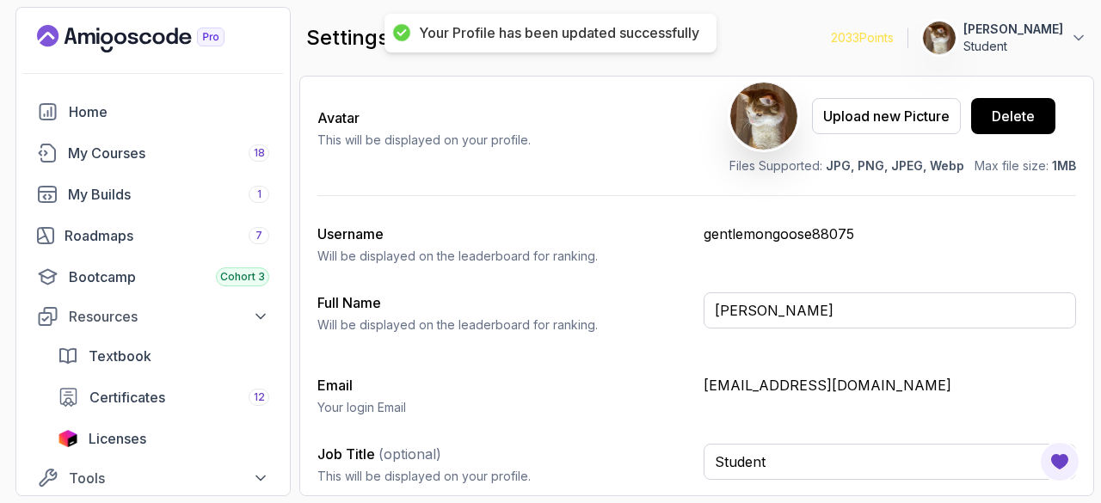
click at [604, 348] on div "My Profile Update your profile photo and details here. Save Avatar This will be…" at bounding box center [696, 243] width 759 height 511
click at [107, 40] on icon "Landing page" at bounding box center [131, 39] width 188 height 28
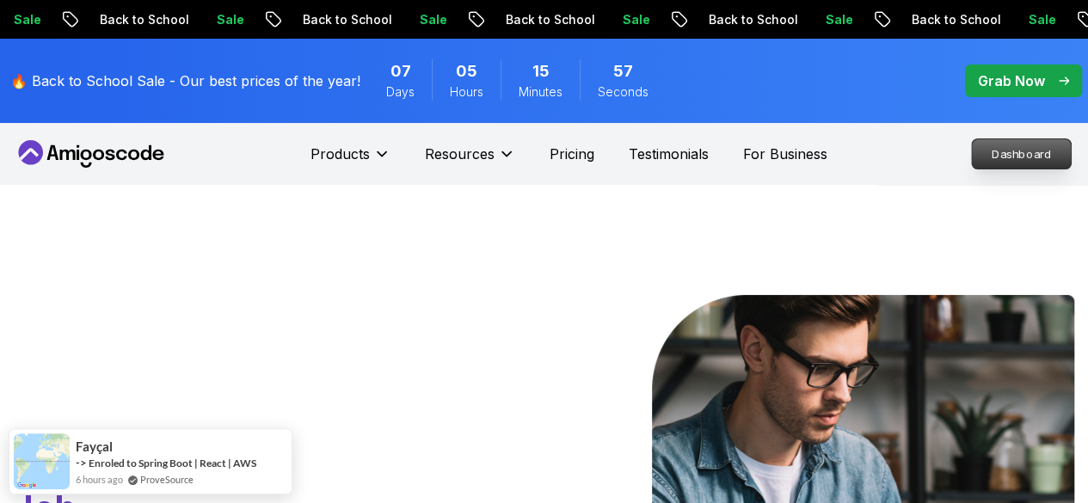
click at [992, 163] on p "Dashboard" at bounding box center [1021, 153] width 99 height 29
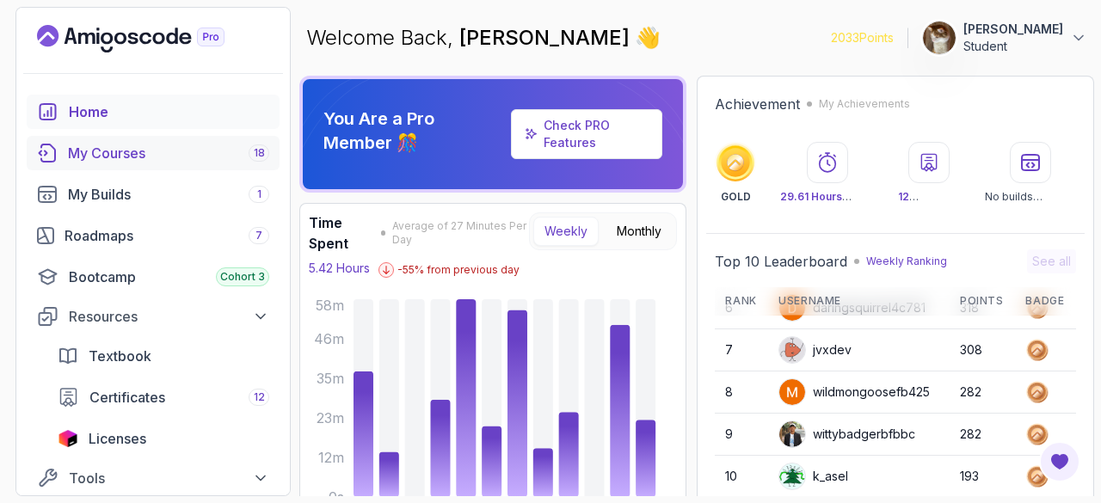
click at [127, 167] on link "My Courses 18" at bounding box center [153, 153] width 253 height 34
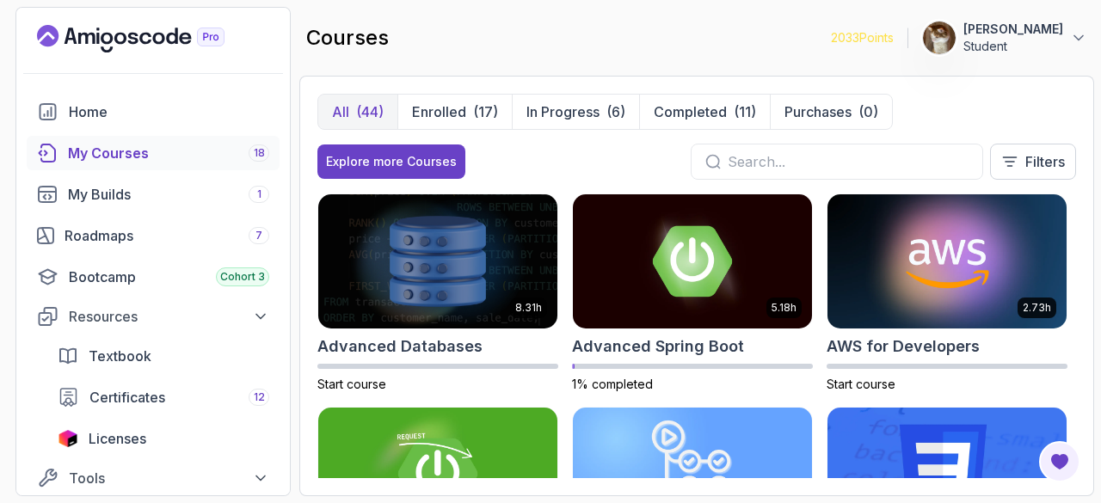
click at [575, 129] on div "All (44) Enrolled (17) In Progress (6) Completed (11) Purchases (0) Explore mor…" at bounding box center [696, 144] width 759 height 100
click at [590, 120] on p "In Progress" at bounding box center [562, 112] width 73 height 21
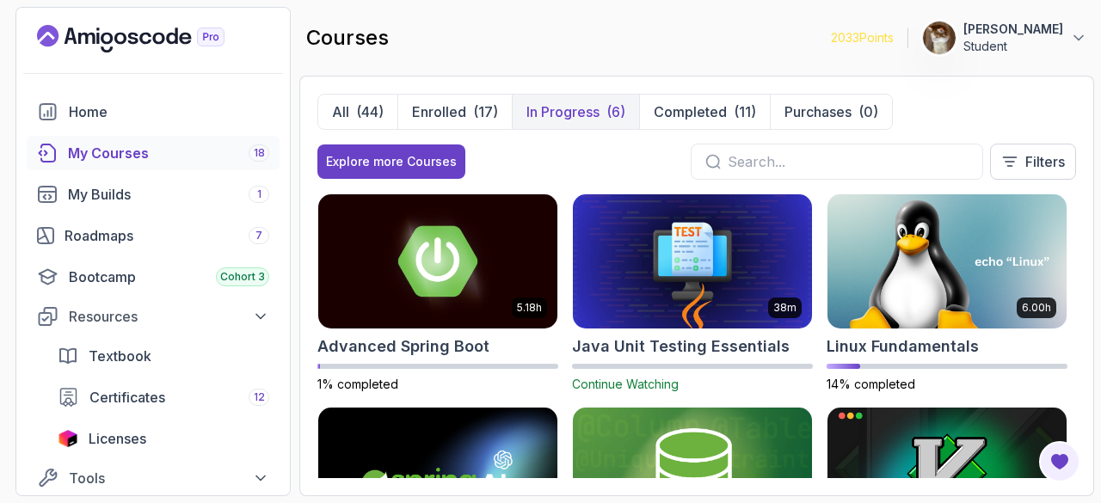
scroll to position [146, 0]
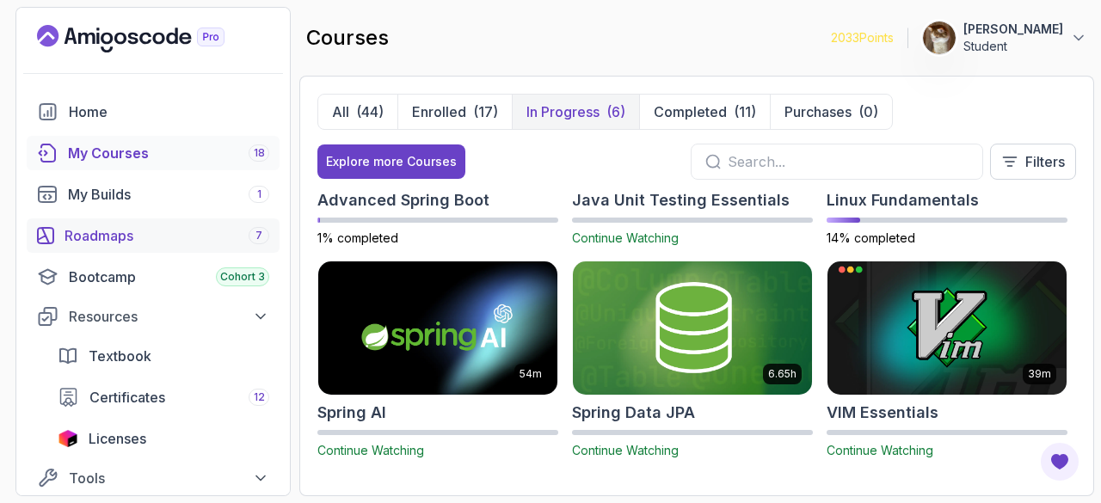
click at [150, 225] on div "Roadmaps 7" at bounding box center [167, 235] width 205 height 21
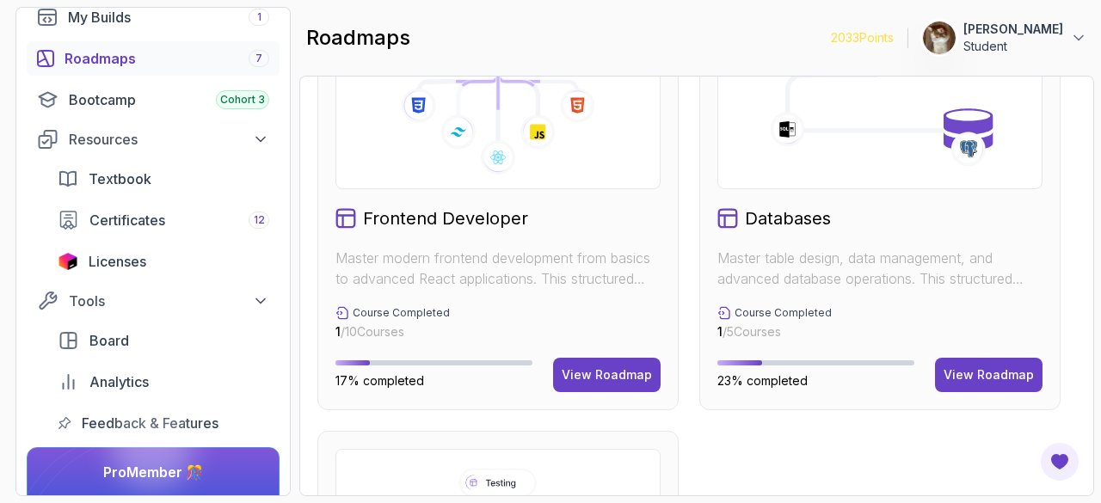
scroll to position [1130, 0]
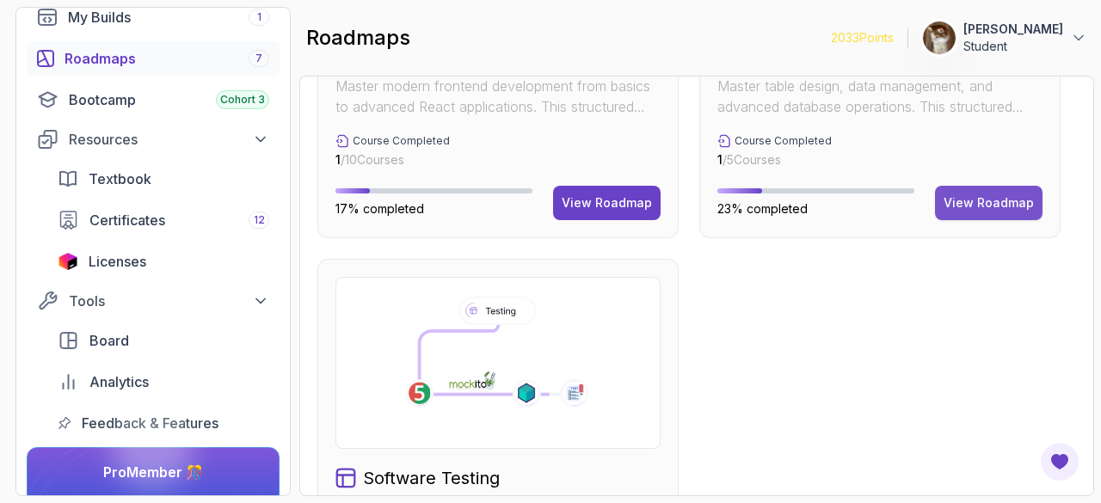
click at [983, 214] on button "View Roadmap" at bounding box center [989, 203] width 108 height 34
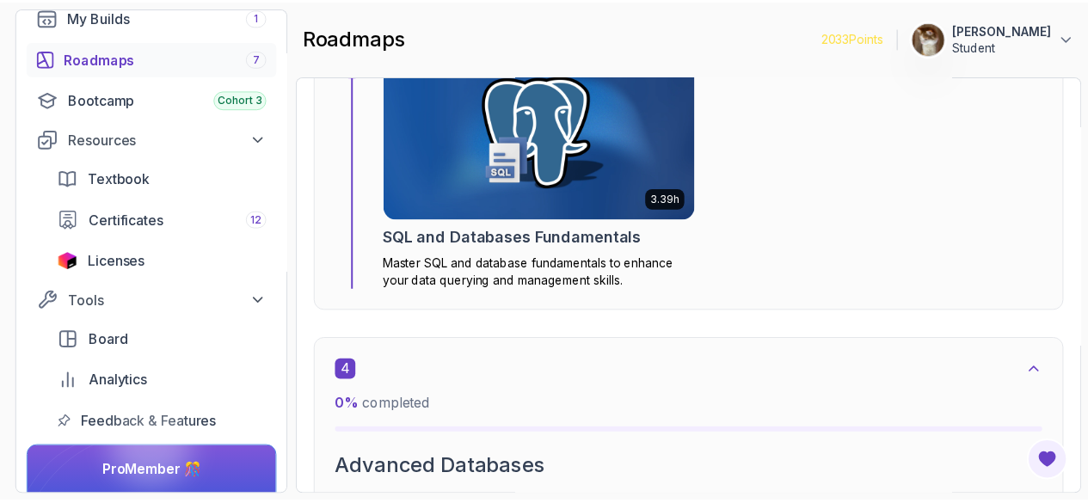
scroll to position [2169, 0]
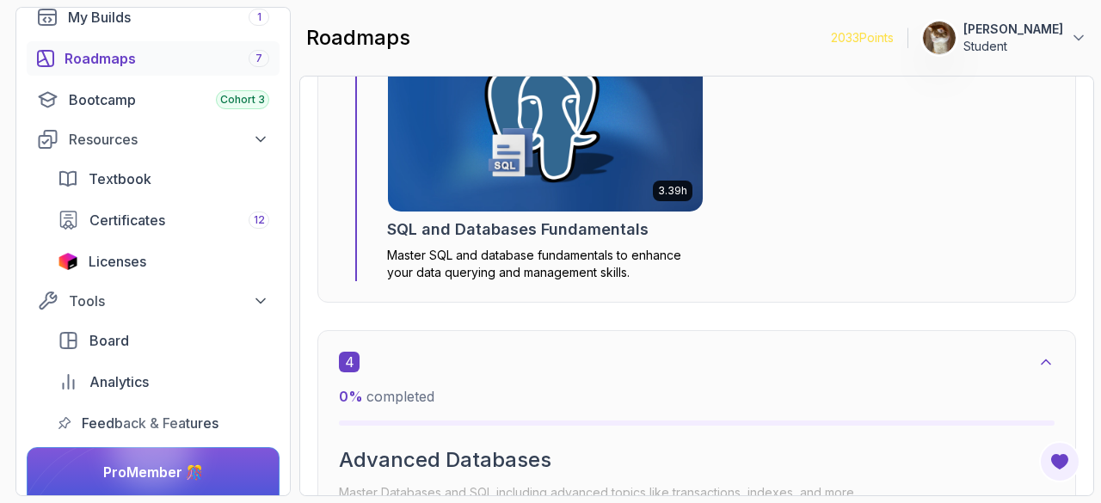
click at [494, 168] on img at bounding box center [545, 123] width 330 height 185
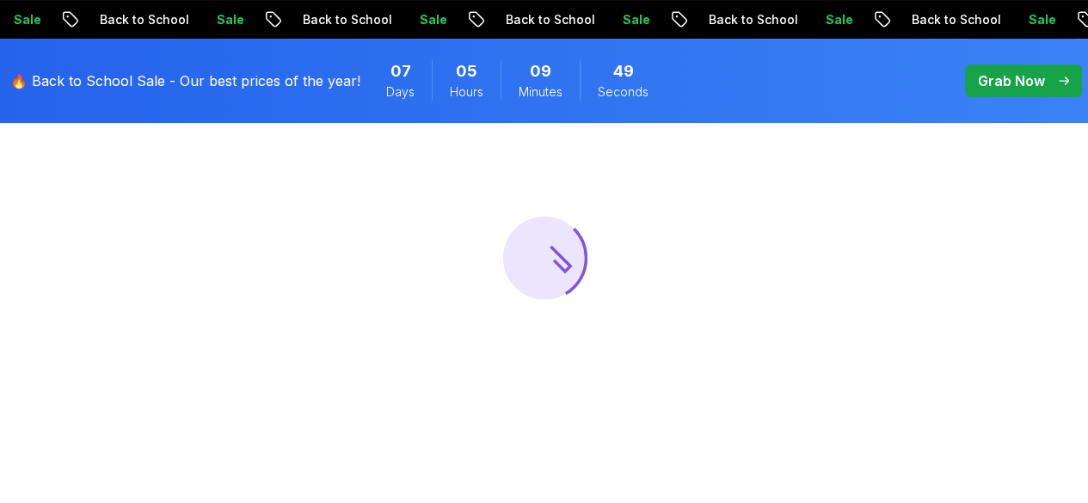
scroll to position [180, 0]
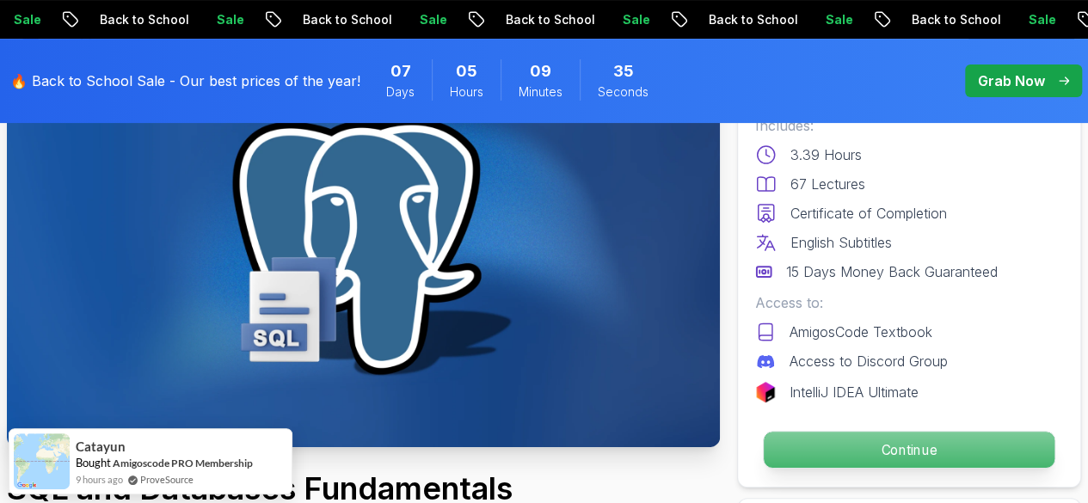
click at [849, 441] on p "Continue" at bounding box center [909, 450] width 291 height 36
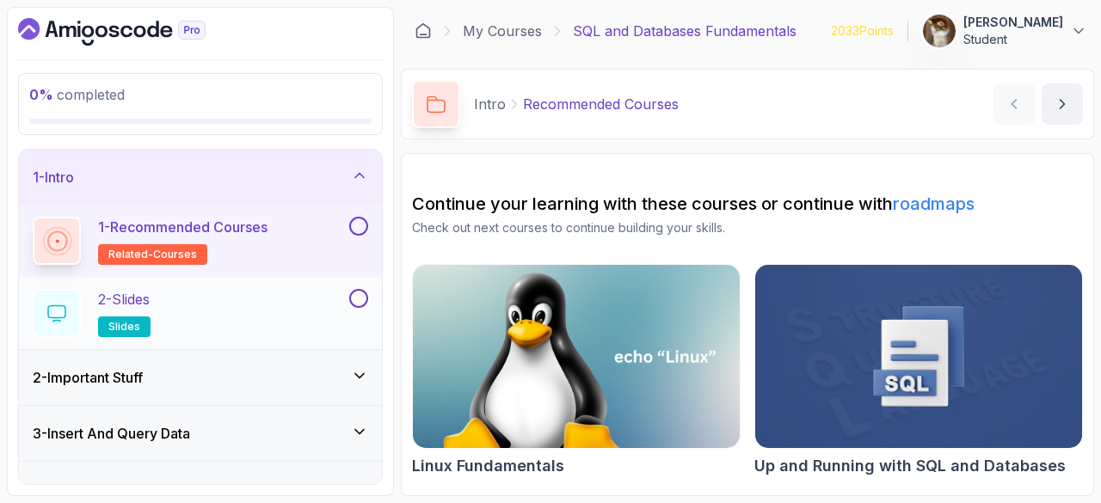
click at [150, 302] on p "2 - Slides" at bounding box center [124, 299] width 52 height 21
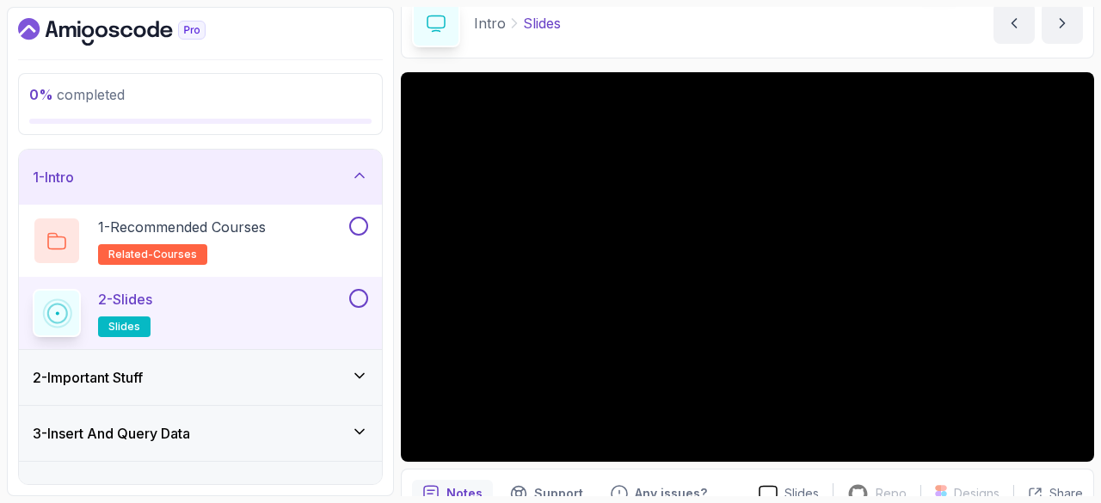
scroll to position [165, 0]
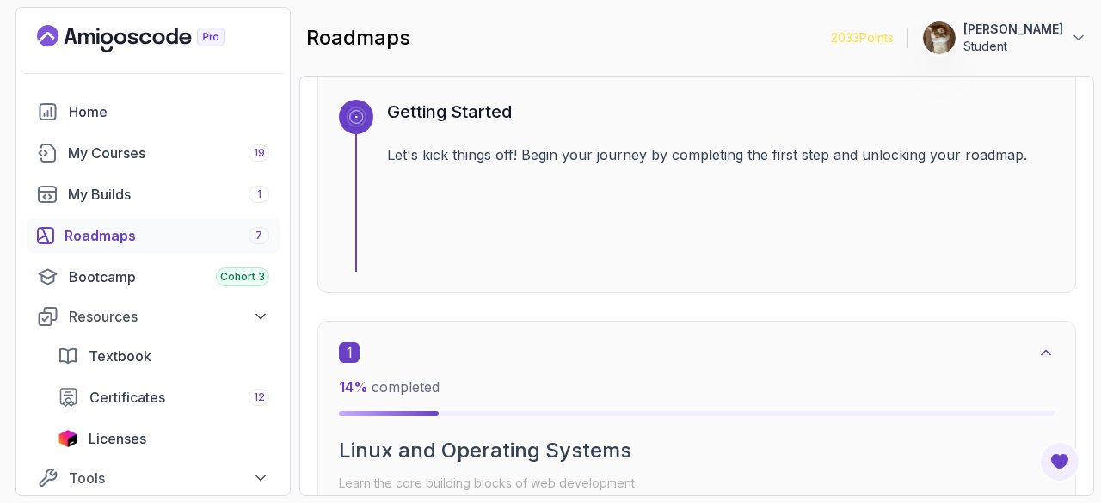
scroll to position [232, 0]
click at [181, 400] on div "Certificates 12" at bounding box center [179, 397] width 180 height 21
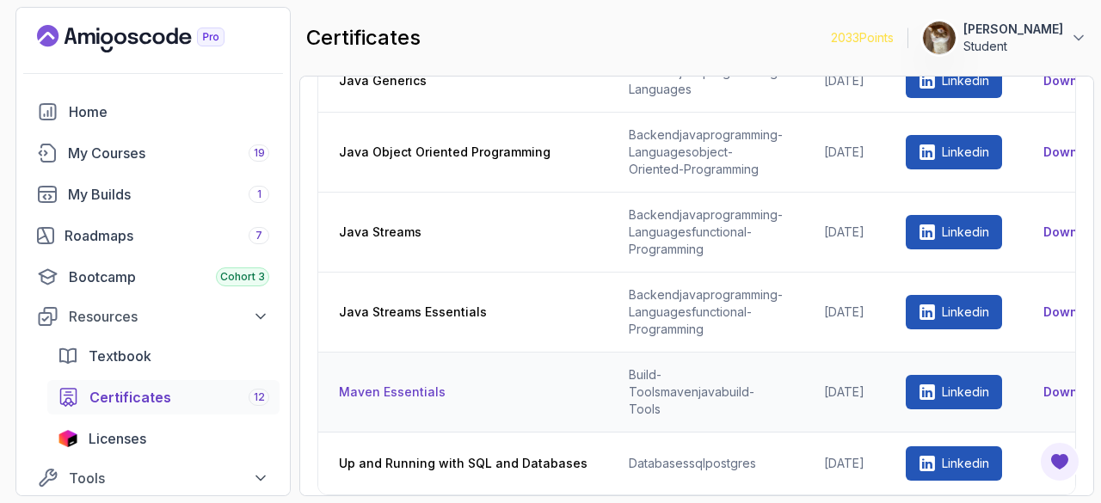
scroll to position [0, 151]
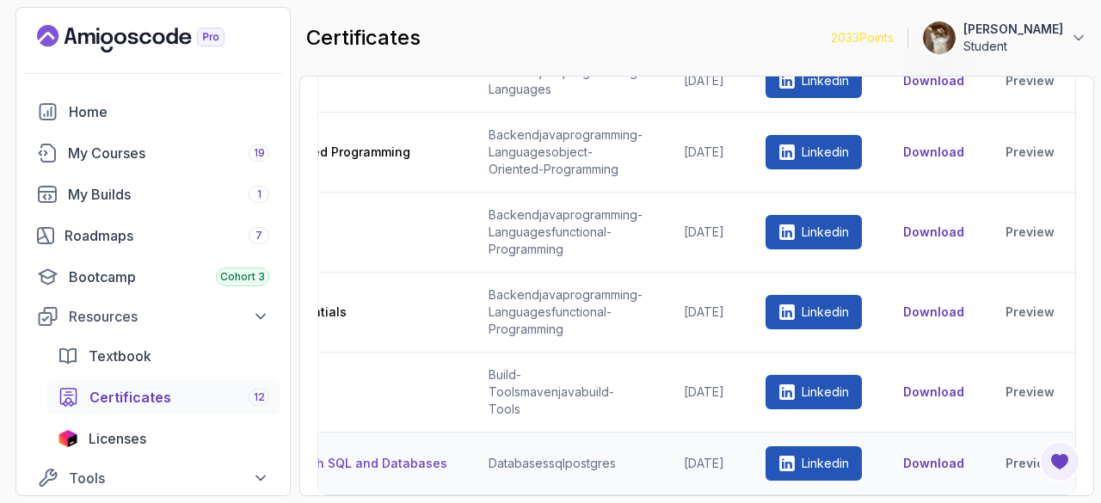
click at [942, 455] on button "Download" at bounding box center [933, 463] width 61 height 17
click at [96, 123] on link "Home" at bounding box center [153, 112] width 253 height 34
